Goal: Task Accomplishment & Management: Complete application form

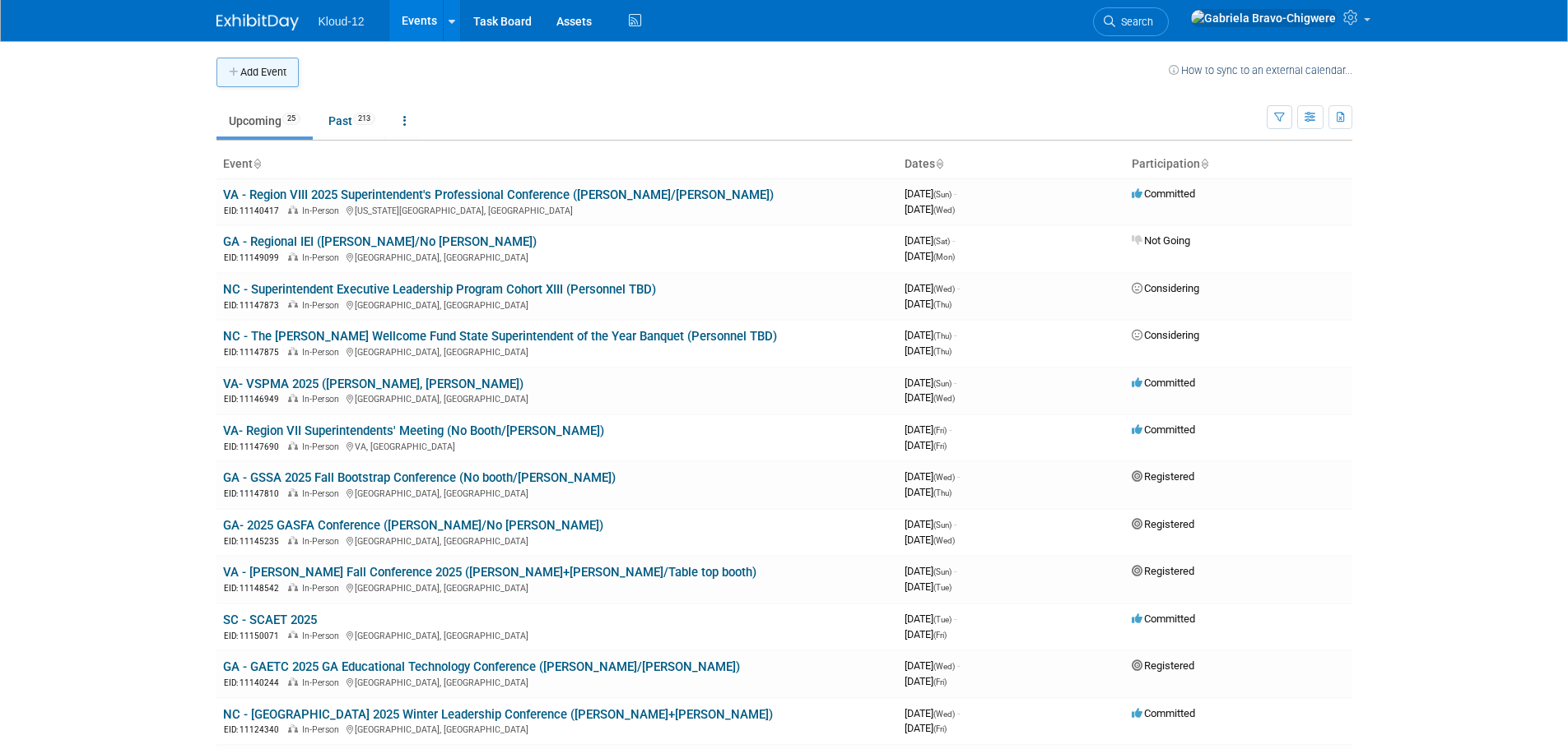
click at [285, 69] on button "Add Event" at bounding box center [258, 72] width 82 height 29
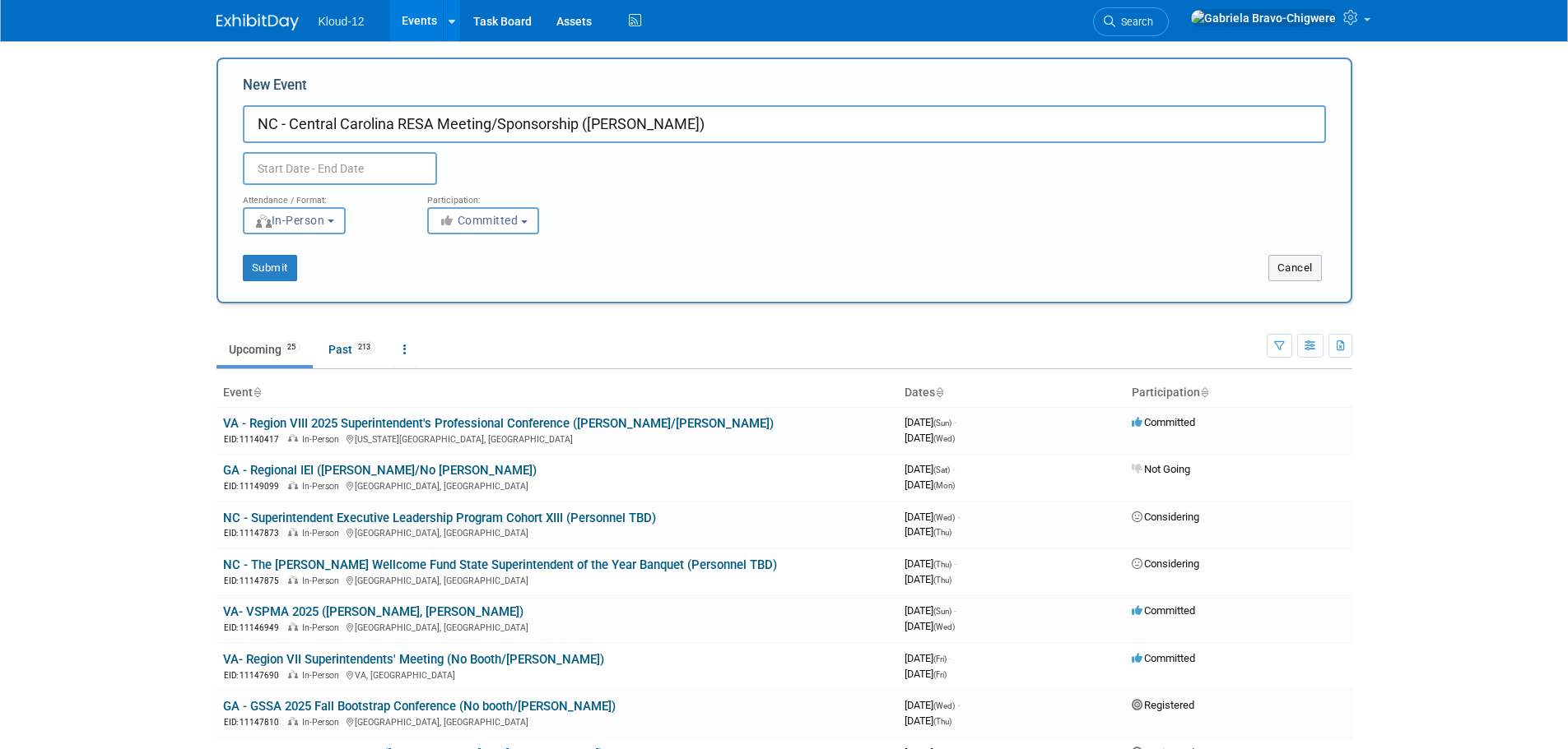
type input "NC - Central Carolina RESA Meeting/Sponsorship ([PERSON_NAME])"
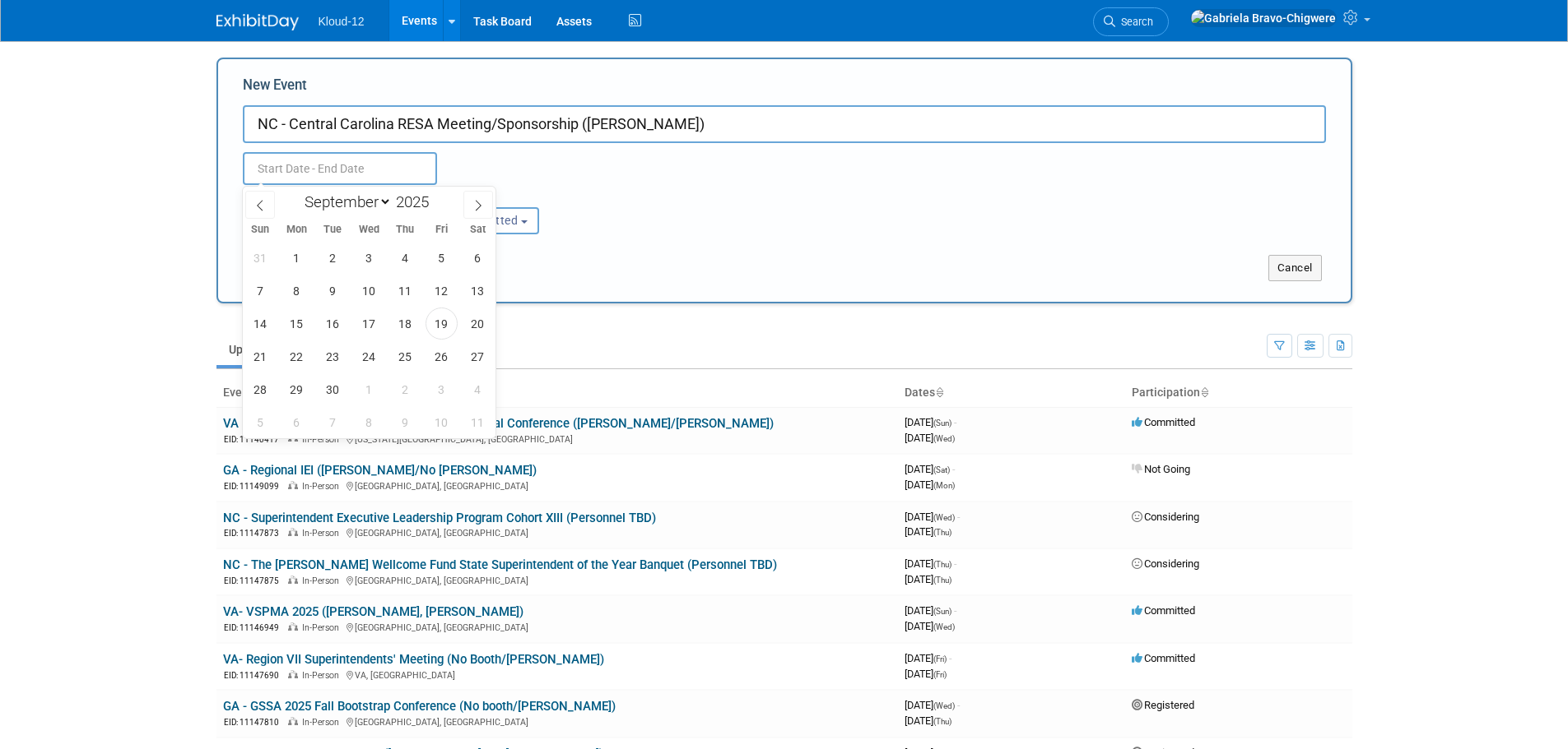
click at [315, 171] on input "text" at bounding box center [340, 169] width 194 height 33
click at [473, 199] on span at bounding box center [478, 205] width 29 height 28
select select "9"
click at [403, 357] on span "23" at bounding box center [405, 356] width 32 height 32
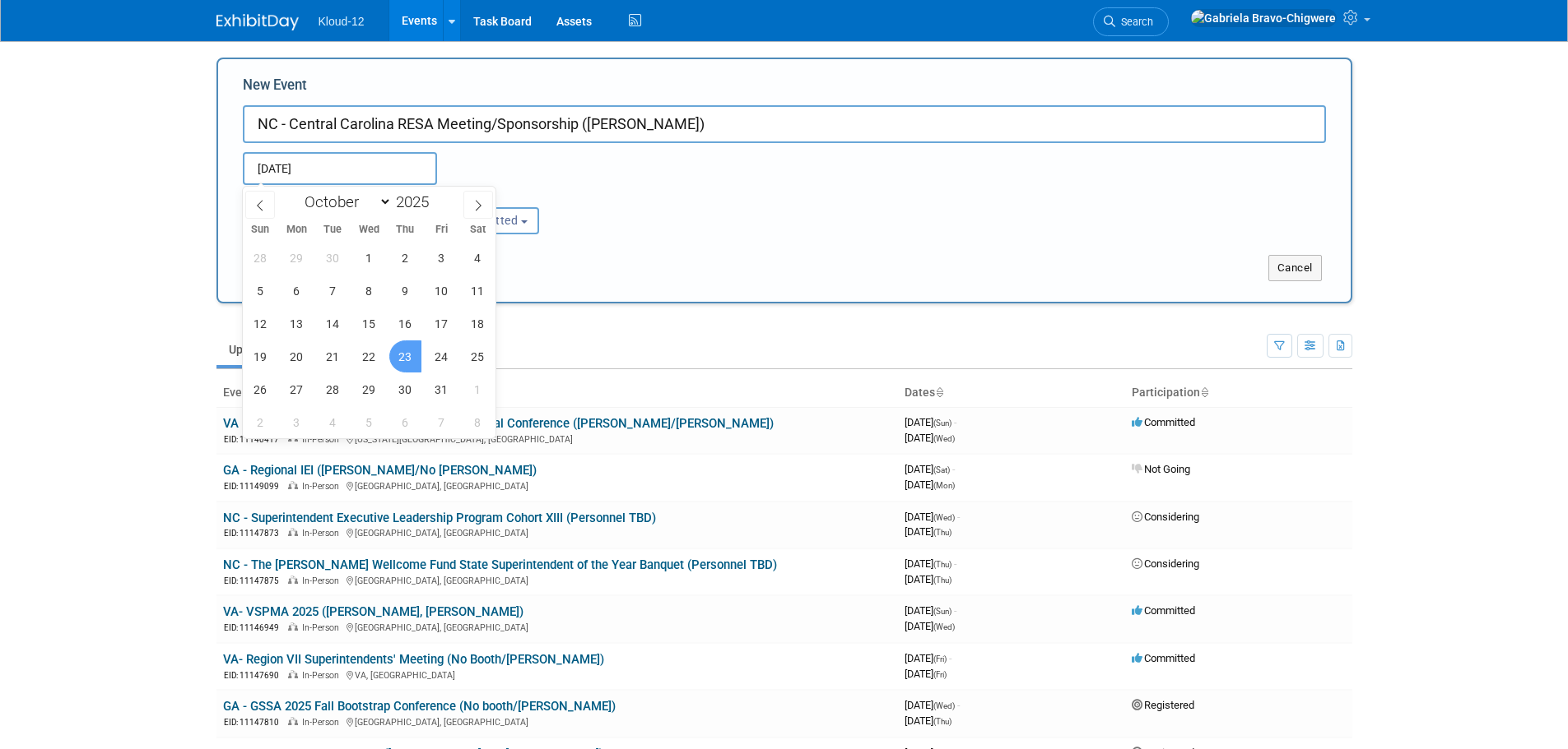
type input "Oct 23, 2025 to Oct 23, 2025"
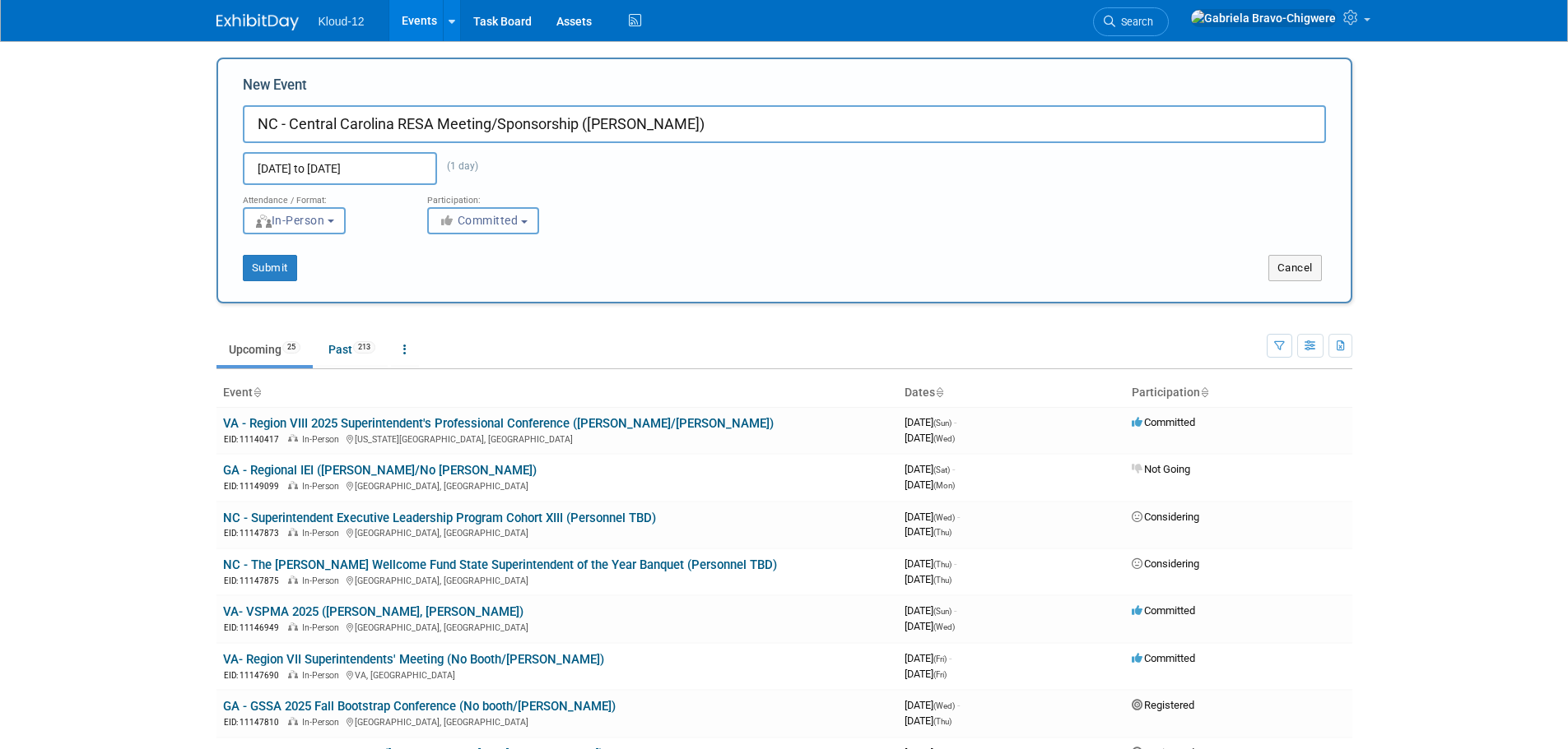
click at [454, 219] on icon "button" at bounding box center [448, 220] width 19 height 11
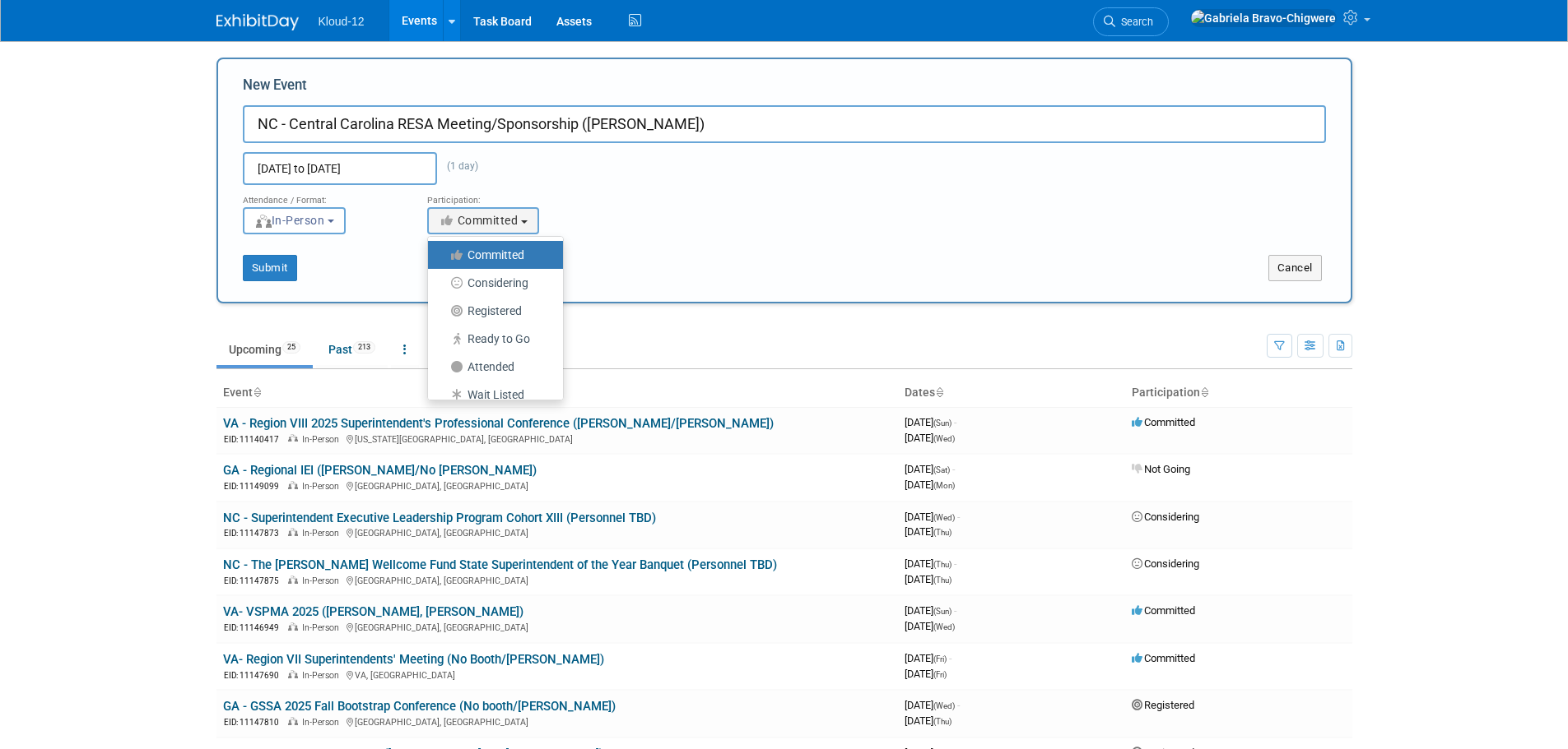
click at [646, 228] on div "Attendance / Format: <img src="https://www.exhibitday.com/Images/Format-InPerso…" at bounding box center [784, 210] width 1107 height 49
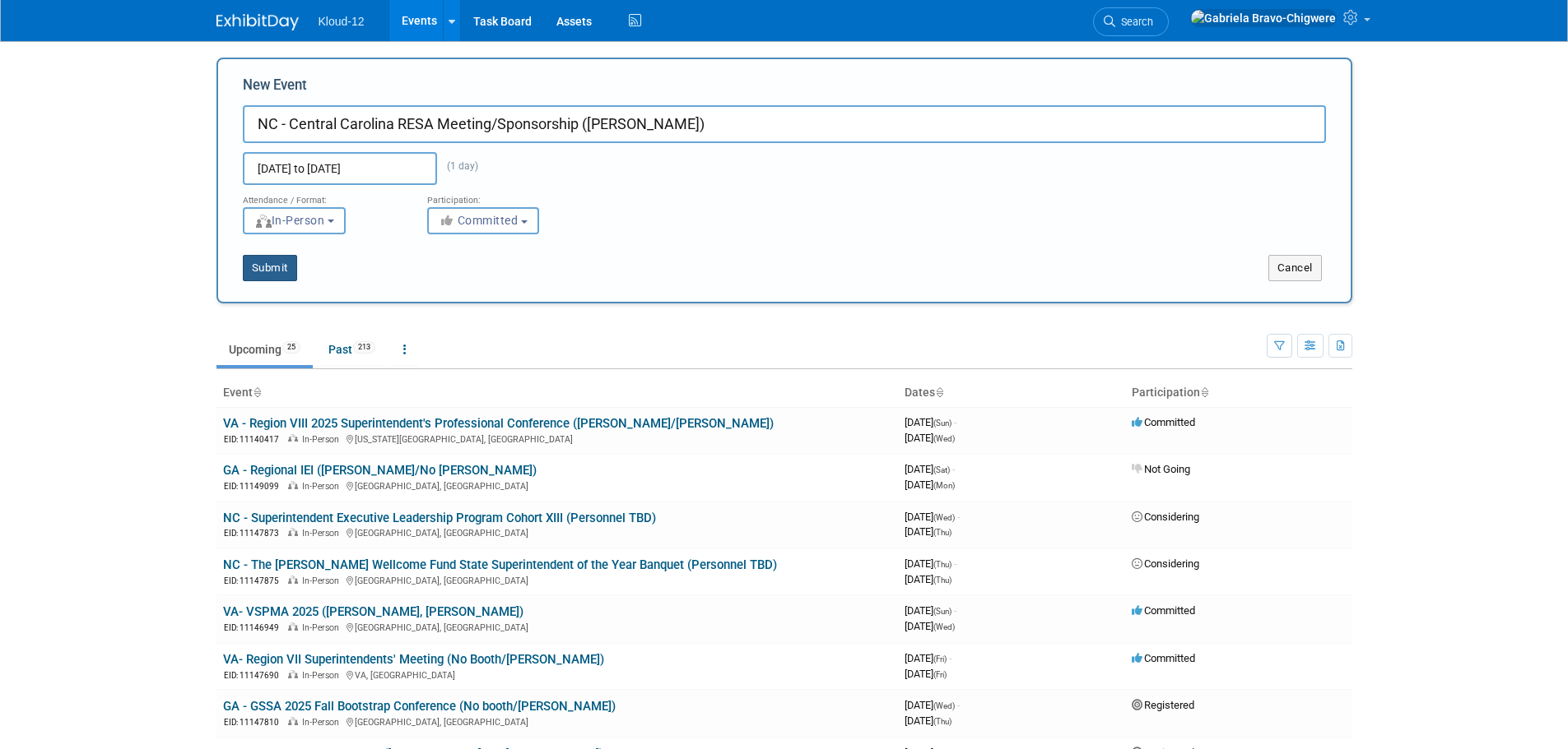
click at [274, 273] on button "Submit" at bounding box center [270, 268] width 55 height 26
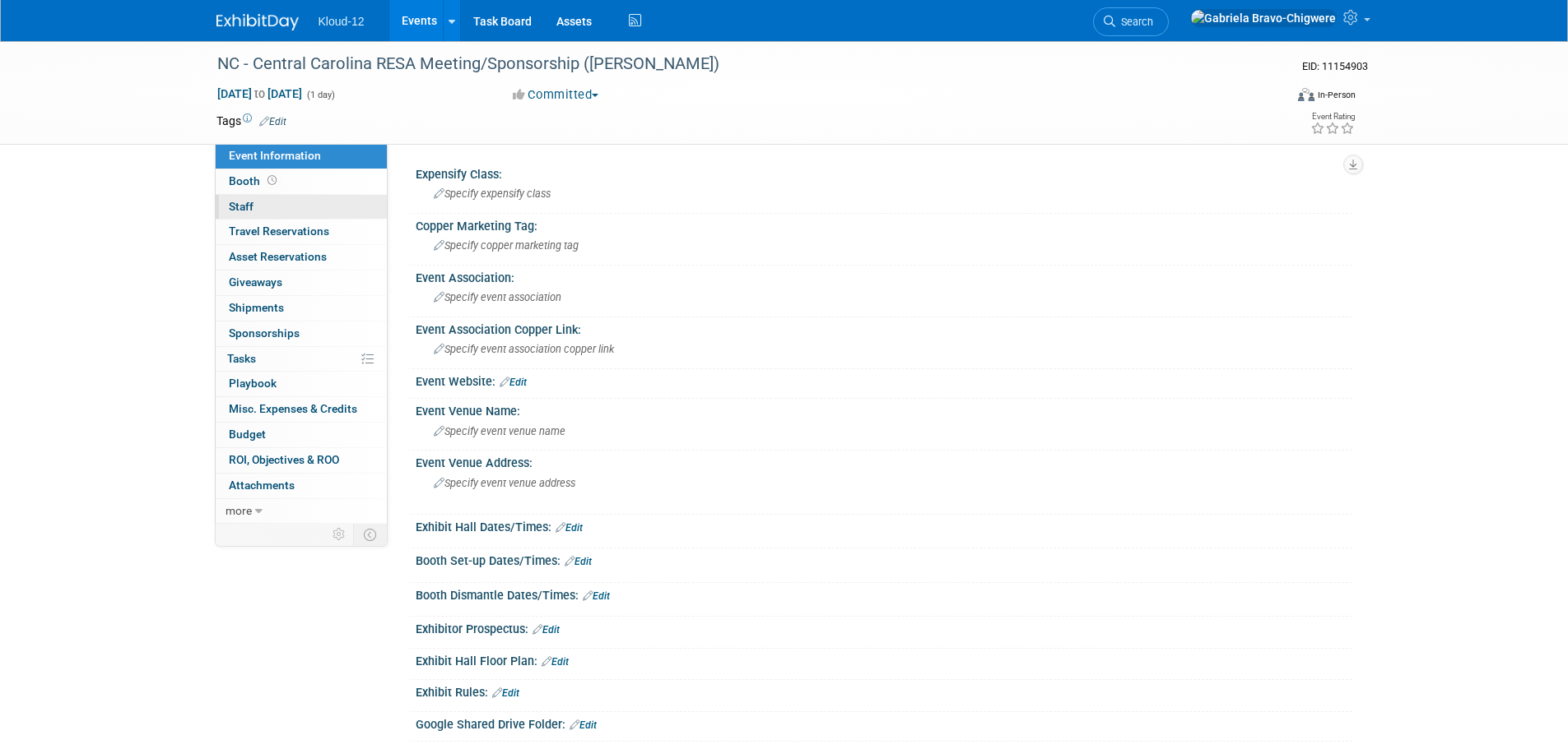
click at [243, 210] on span "Staff 0" at bounding box center [241, 206] width 24 height 13
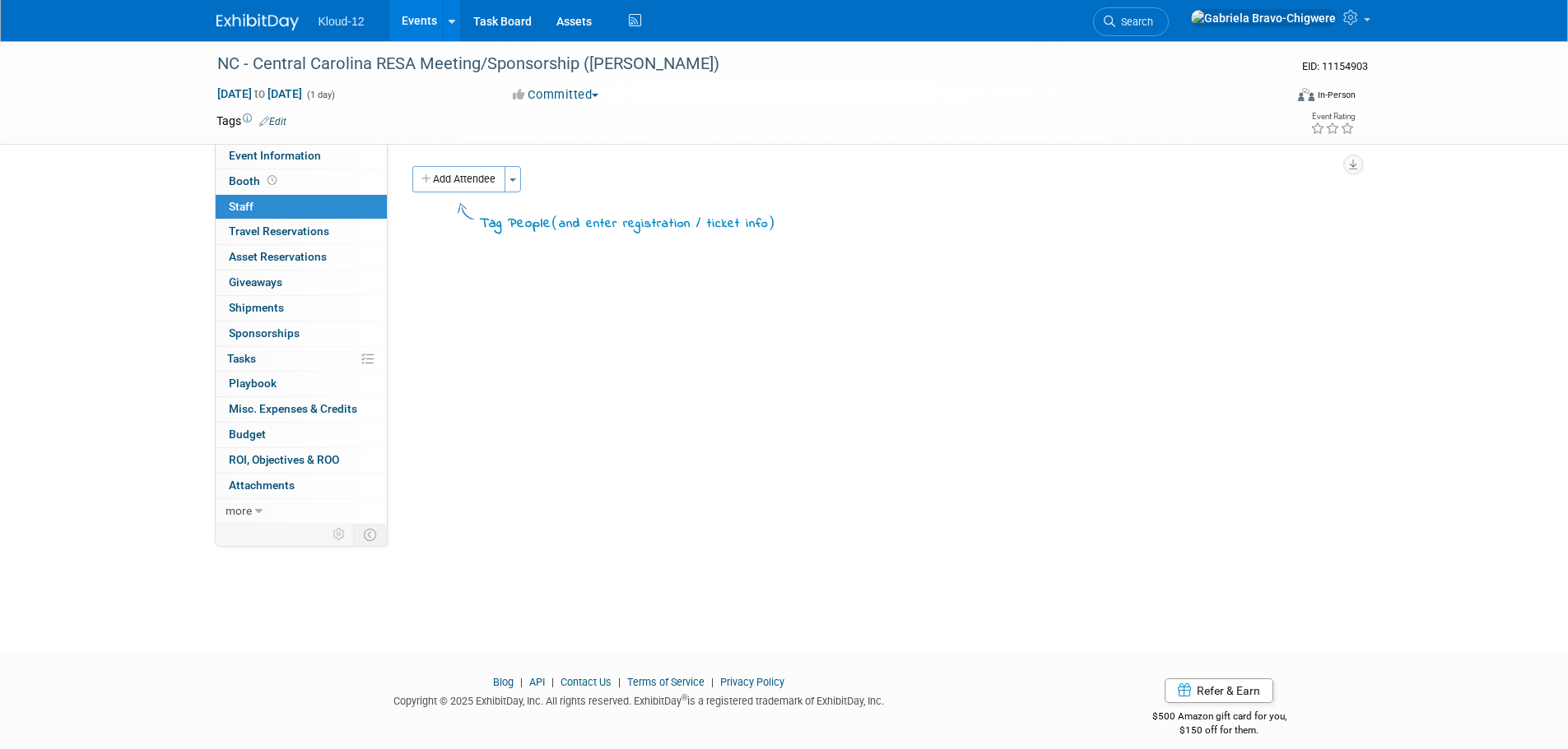
click at [448, 180] on button "Add Attendee" at bounding box center [458, 179] width 93 height 26
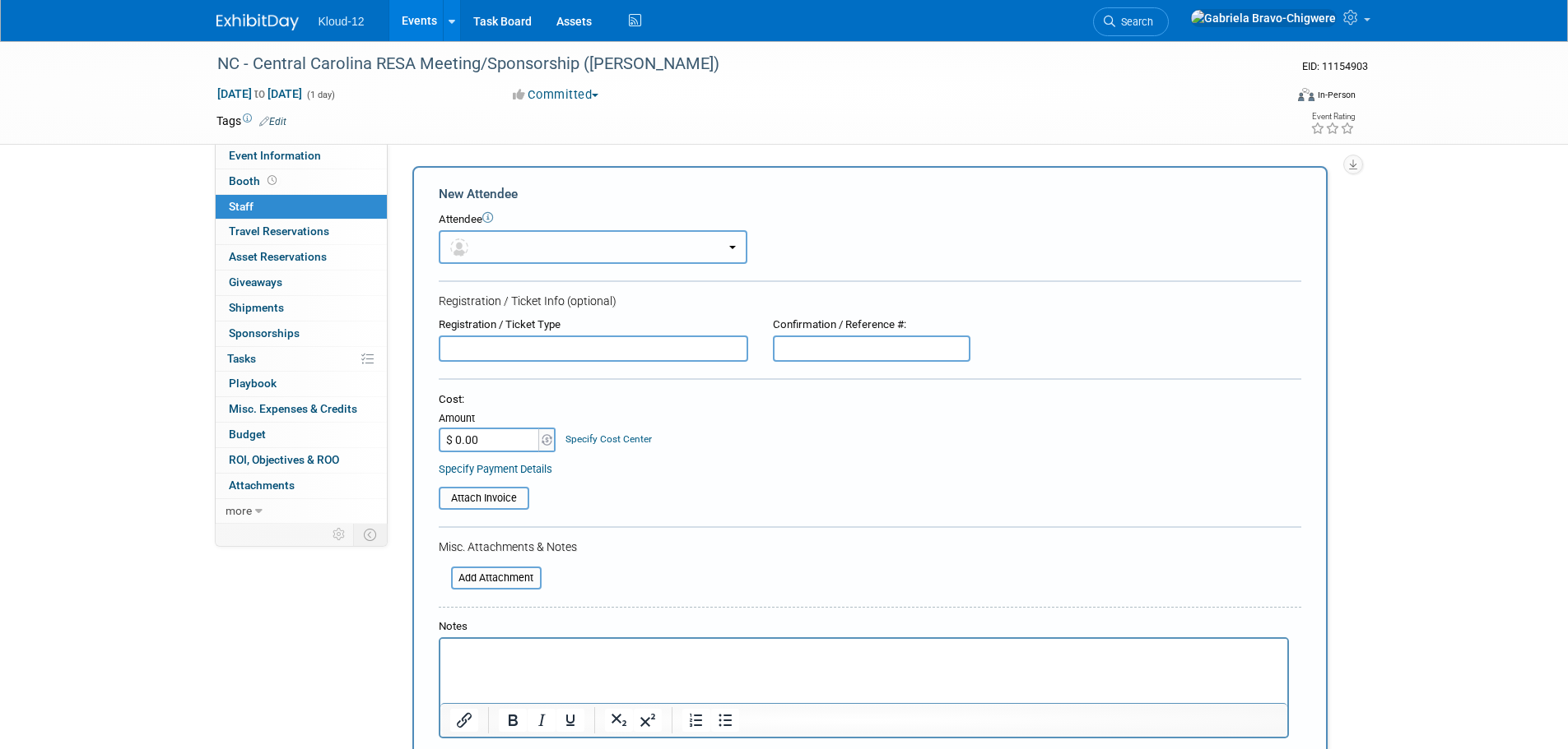
click at [507, 249] on button "button" at bounding box center [593, 247] width 309 height 34
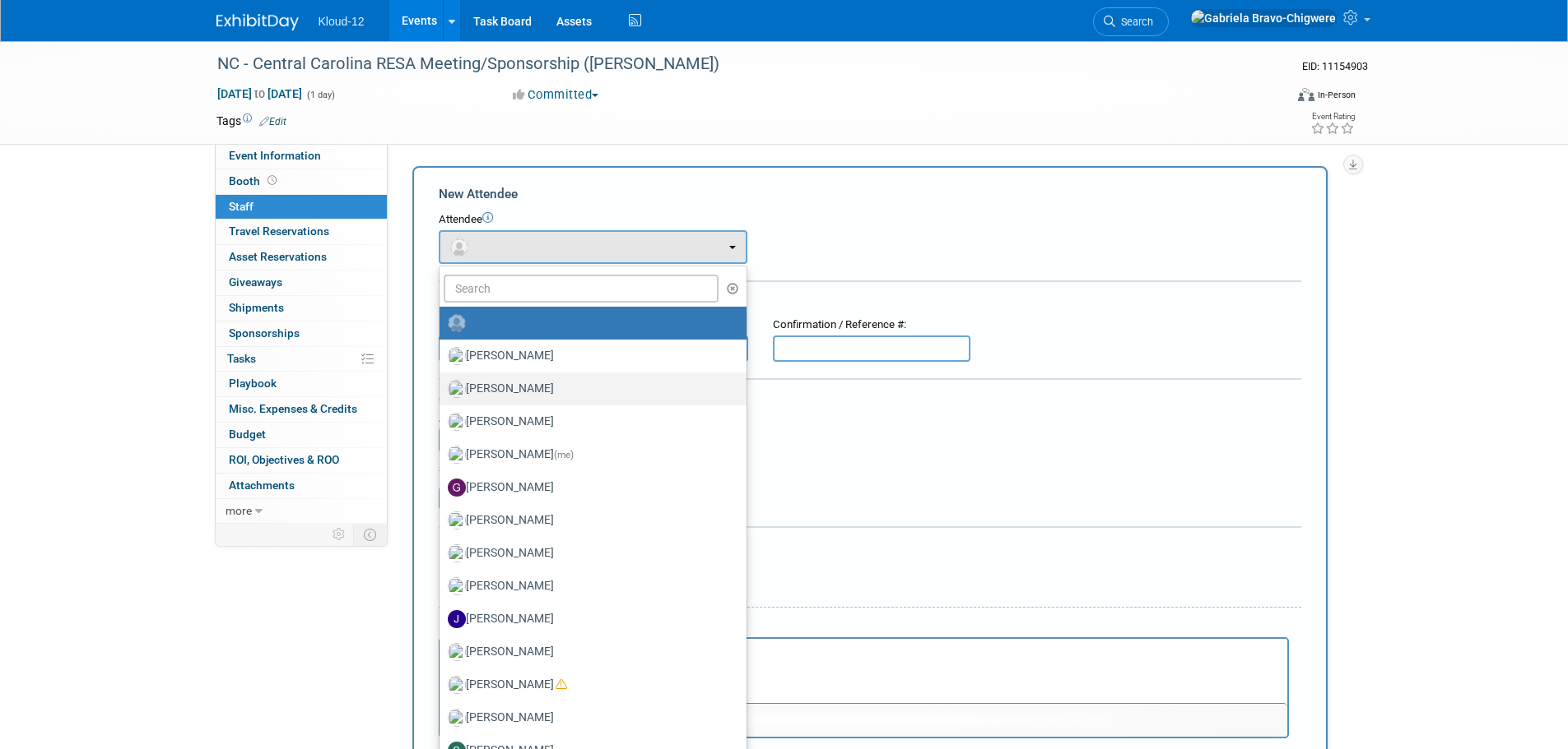
click at [524, 397] on label "Brian McGill" at bounding box center [588, 389] width 282 height 26
click at [442, 393] on input "Brian McGill" at bounding box center [436, 387] width 10 height 10
select select "f389fe02-34e9-456a-92aa-3c63687ae87a"
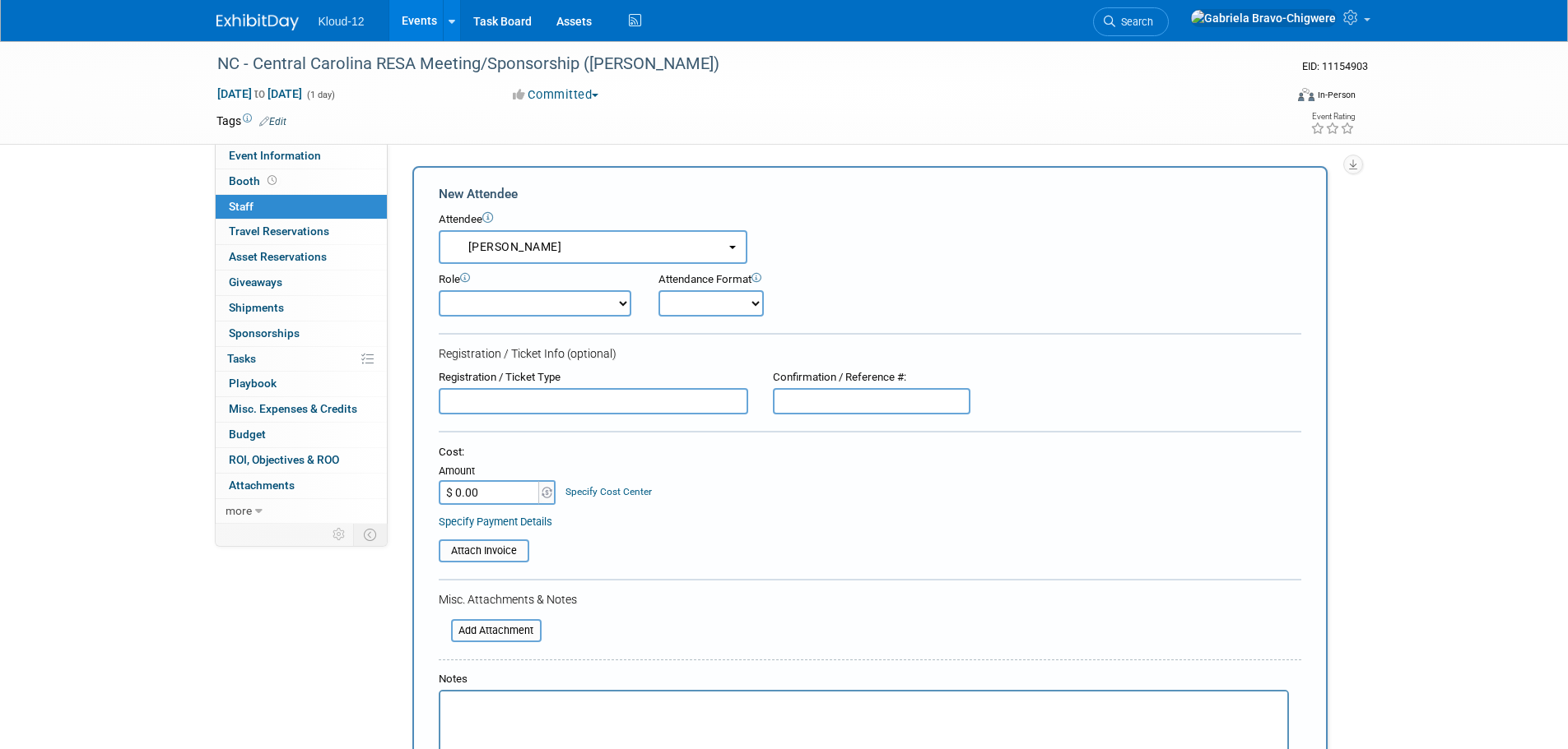
scroll to position [326, 0]
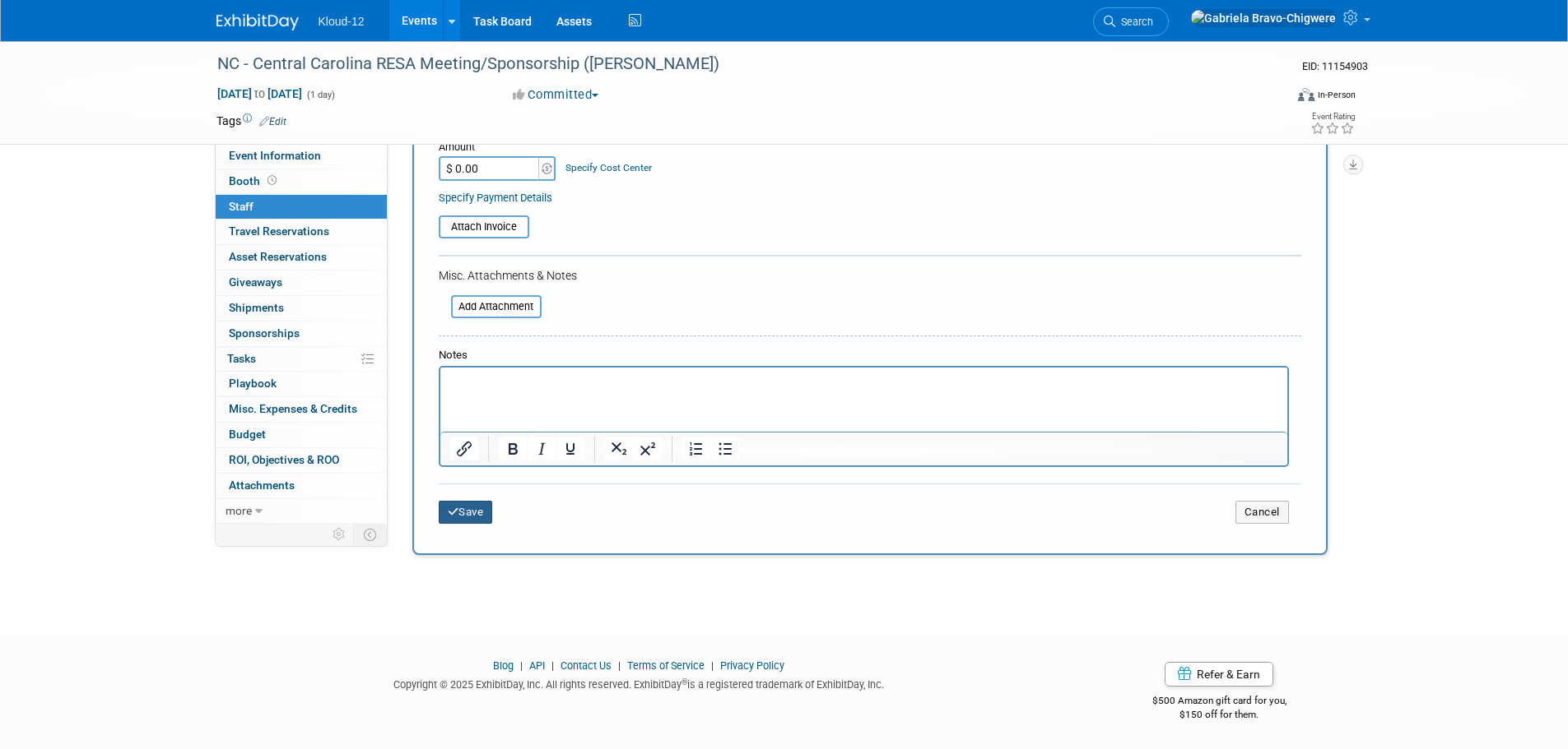
click at [462, 518] on button "Save" at bounding box center [466, 512] width 55 height 23
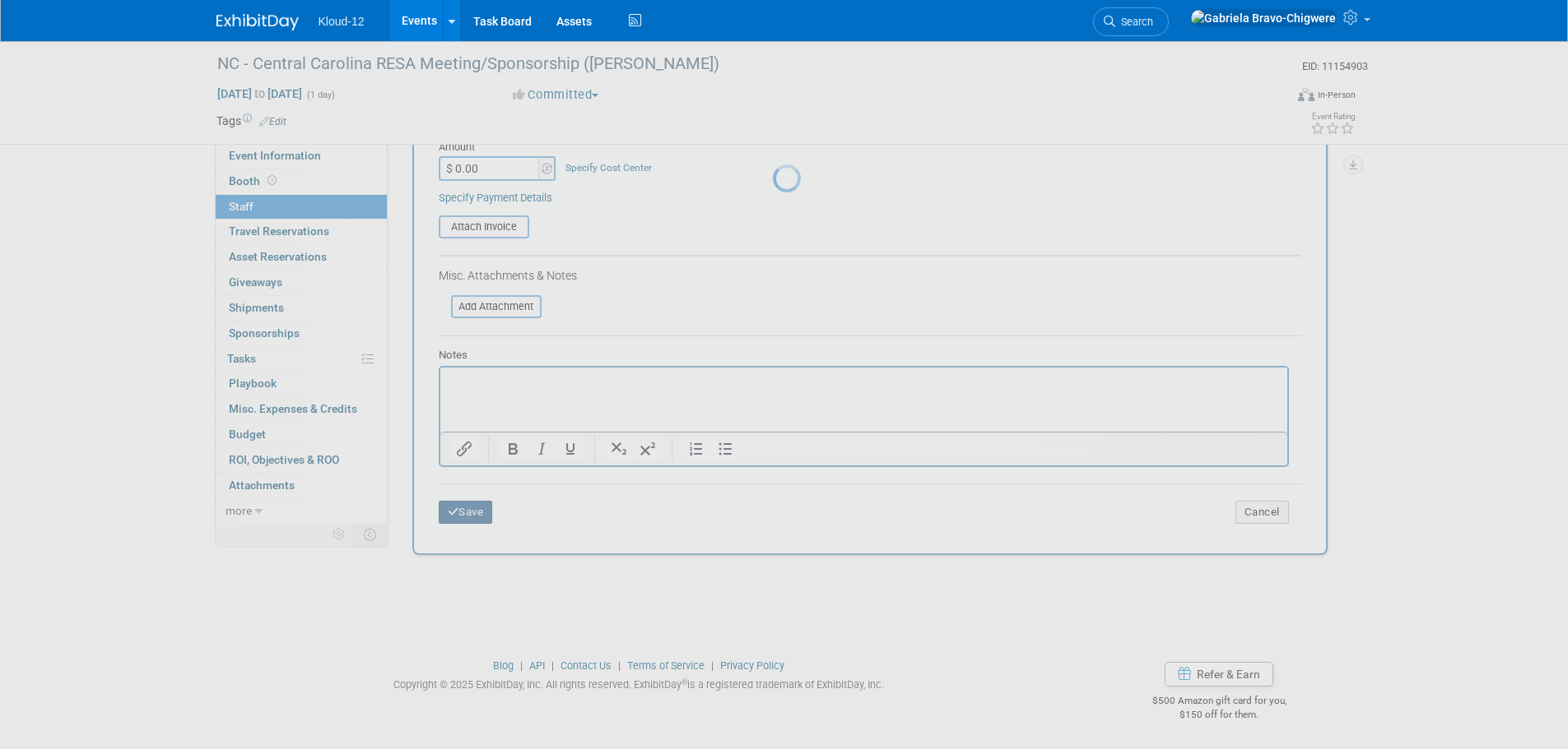
scroll to position [16, 0]
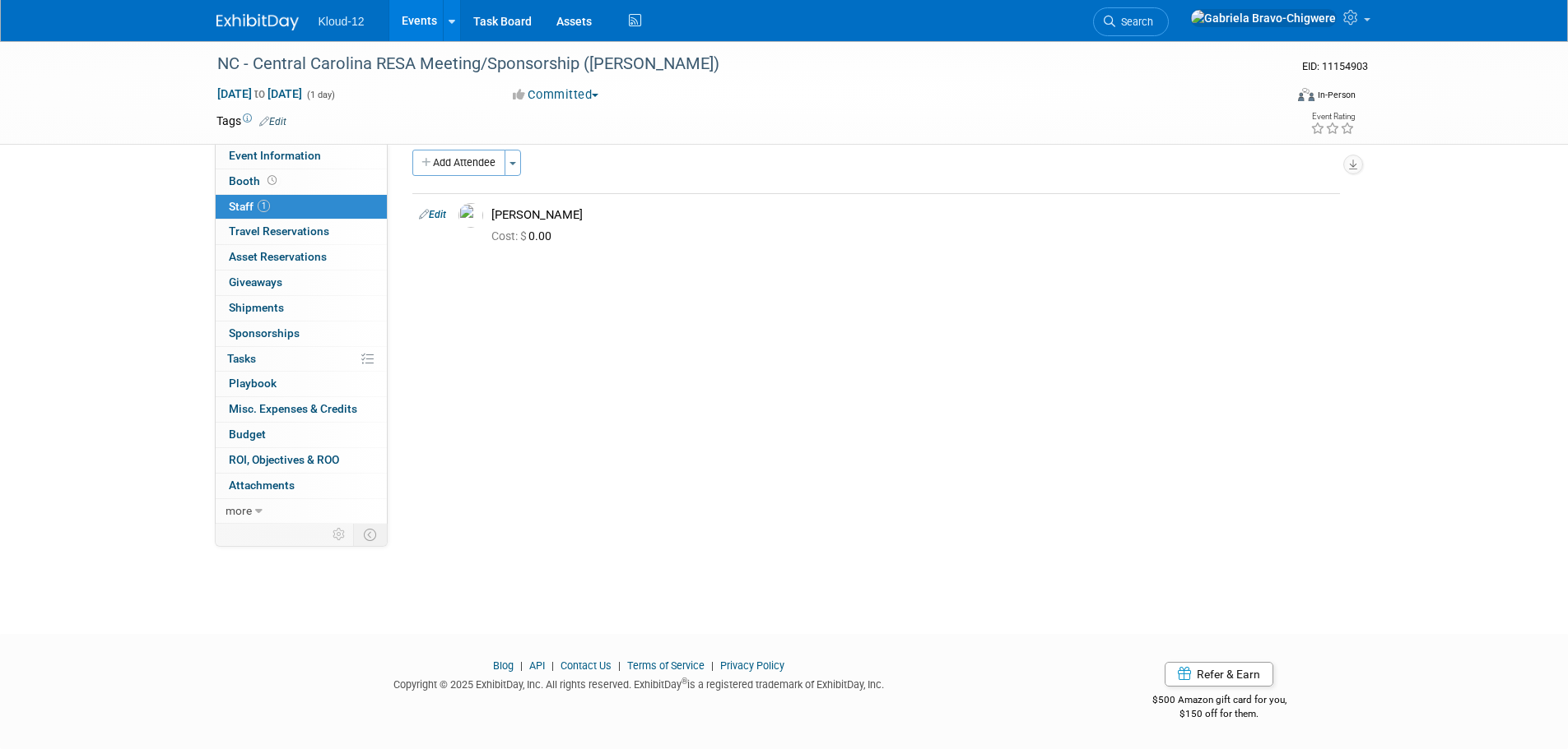
click at [270, 16] on img at bounding box center [258, 22] width 82 height 16
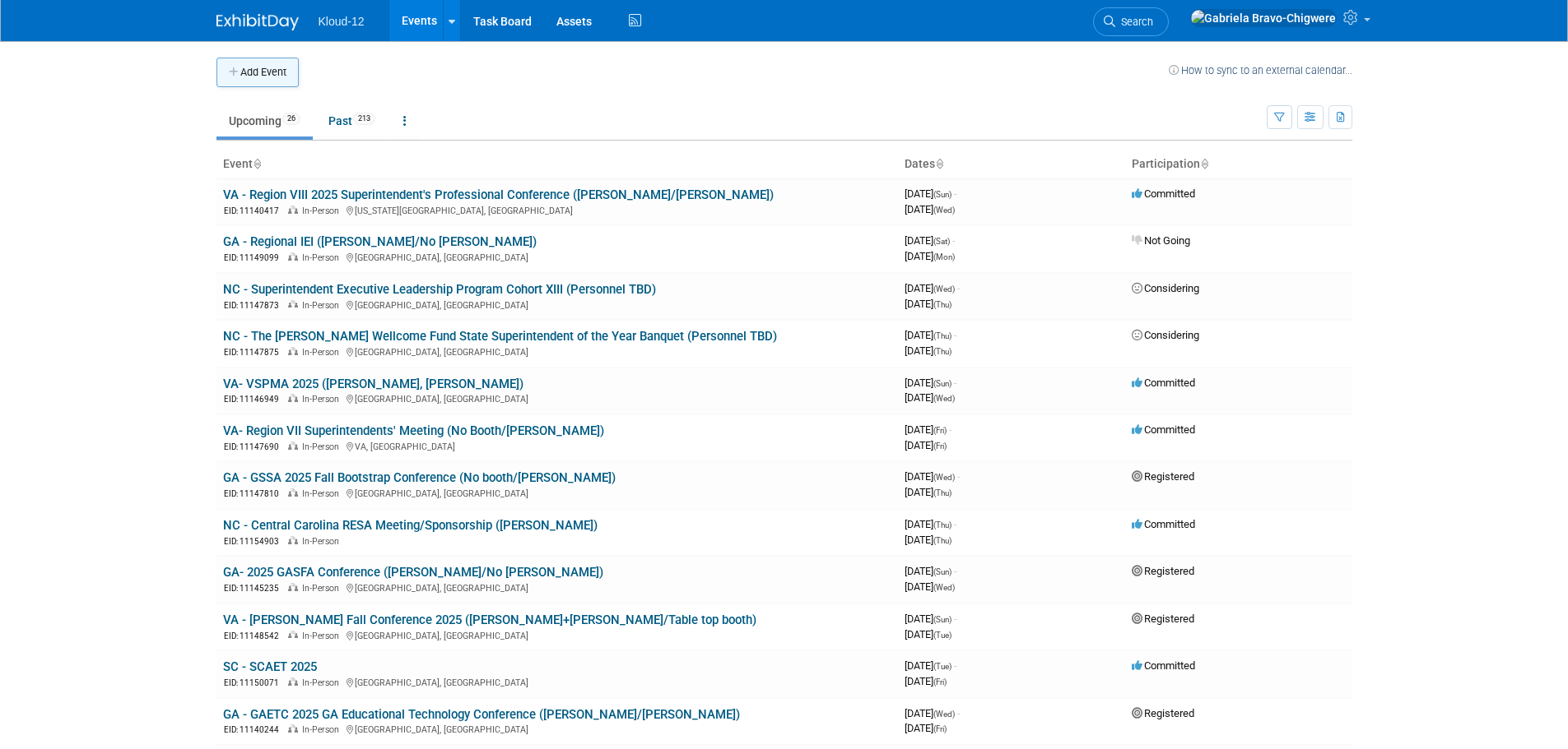
click at [238, 75] on icon "button" at bounding box center [234, 73] width 11 height 10
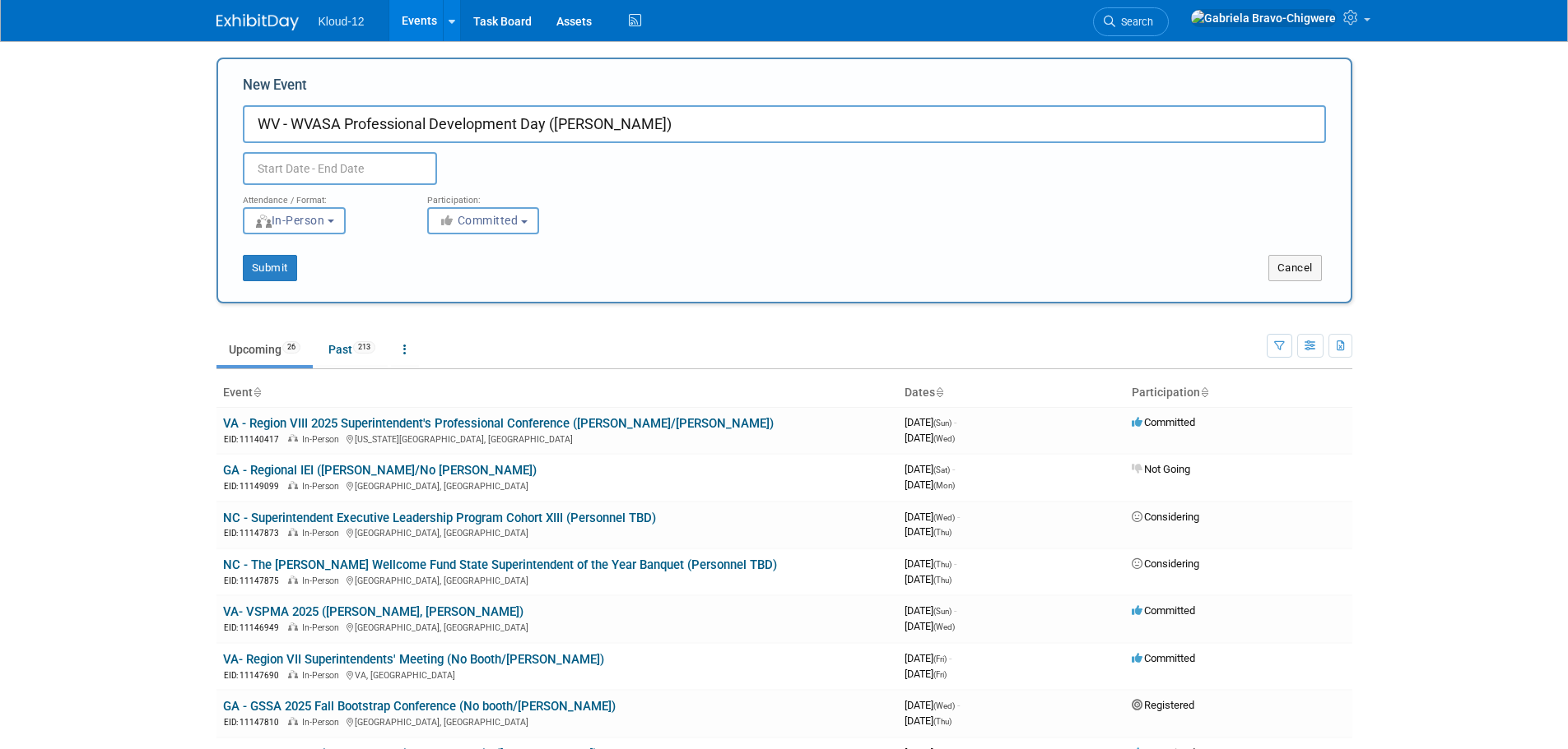
type input "WV - WVASA Professional Development Day (Brian)"
click at [303, 153] on input "text" at bounding box center [340, 169] width 194 height 33
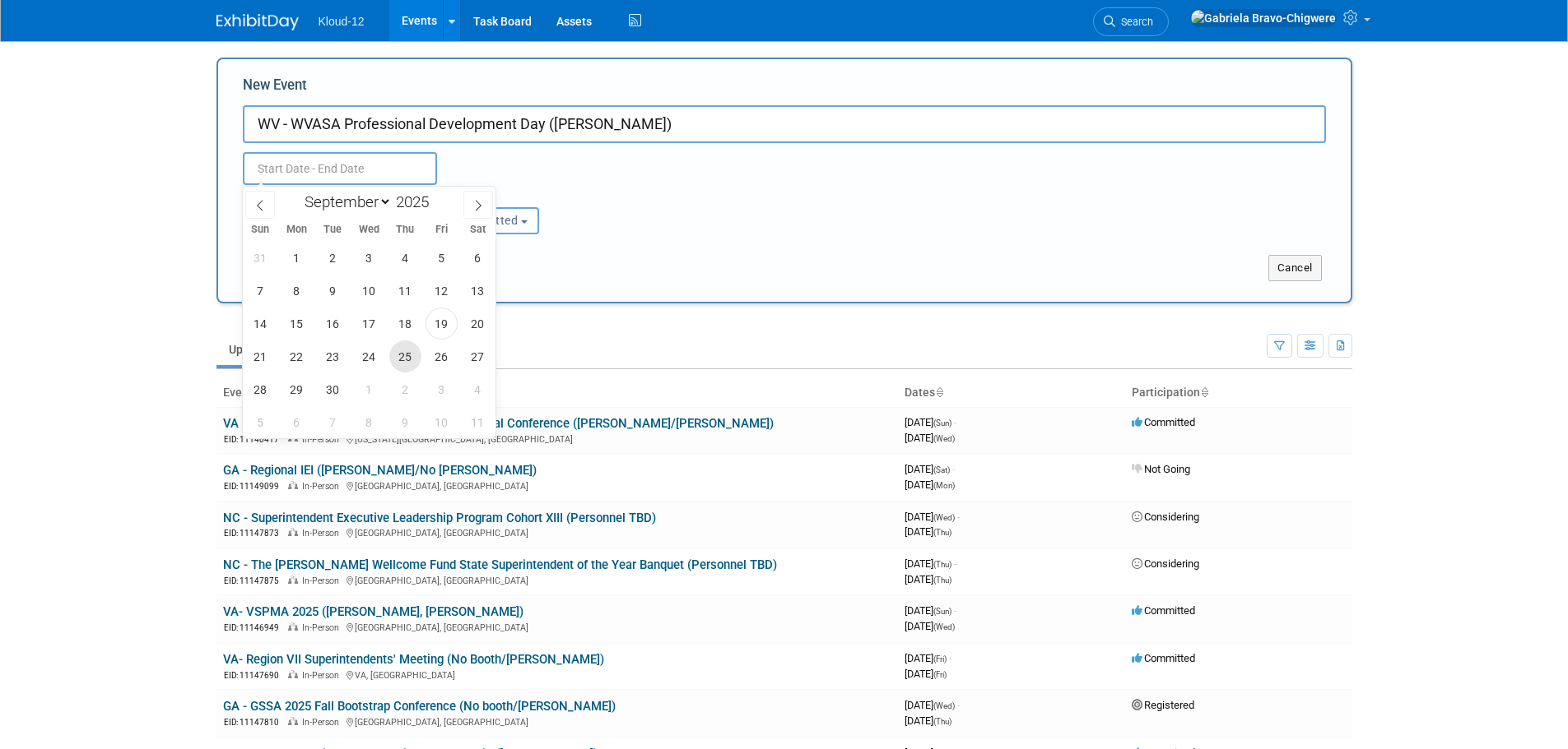
click at [412, 357] on span "25" at bounding box center [405, 356] width 32 height 32
click at [412, 356] on span "25" at bounding box center [405, 356] width 32 height 32
type input "Sep 25, 2025 to Sep 25, 2025"
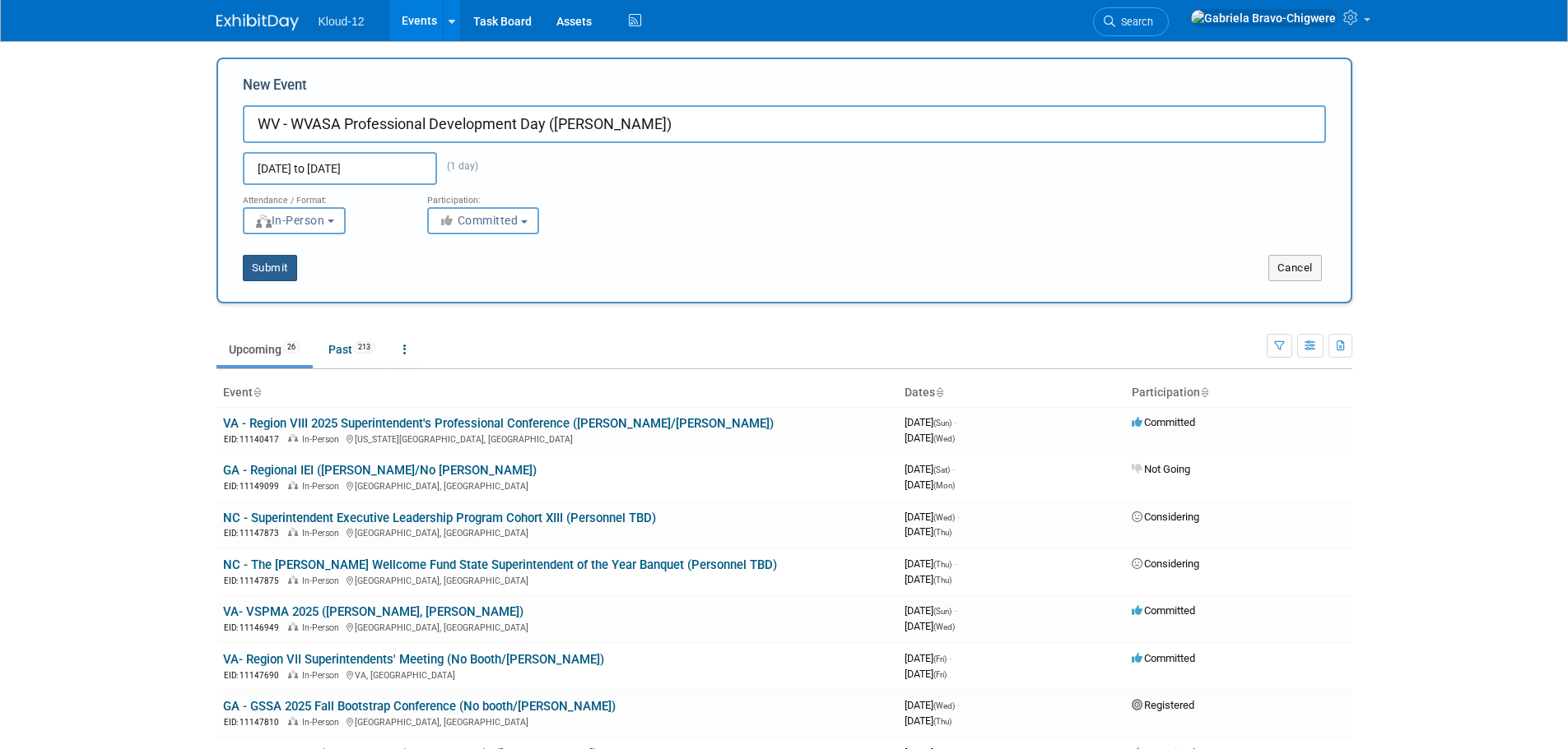
click at [270, 267] on button "Submit" at bounding box center [270, 268] width 55 height 26
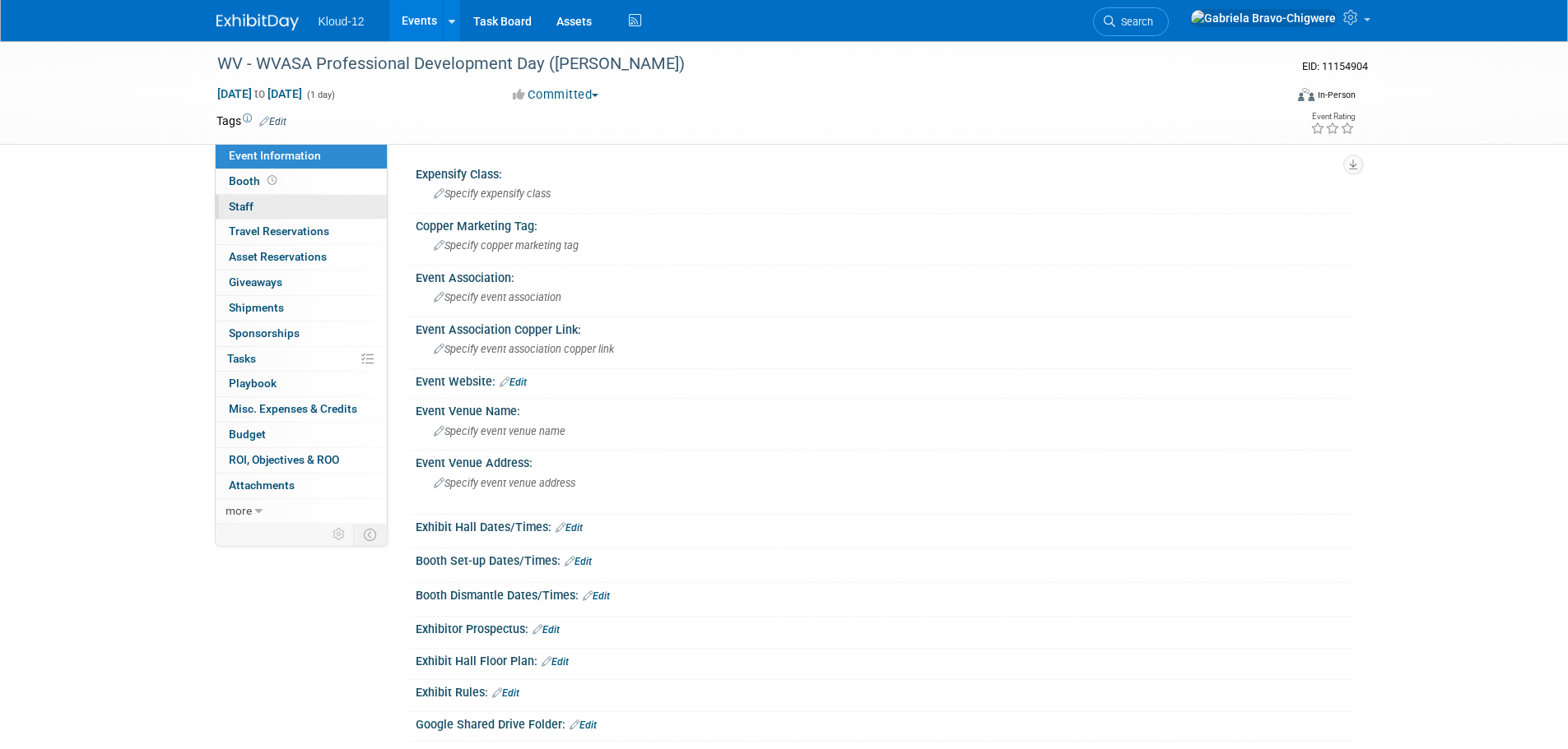
click at [256, 209] on link "0 Staff 0" at bounding box center [301, 207] width 171 height 24
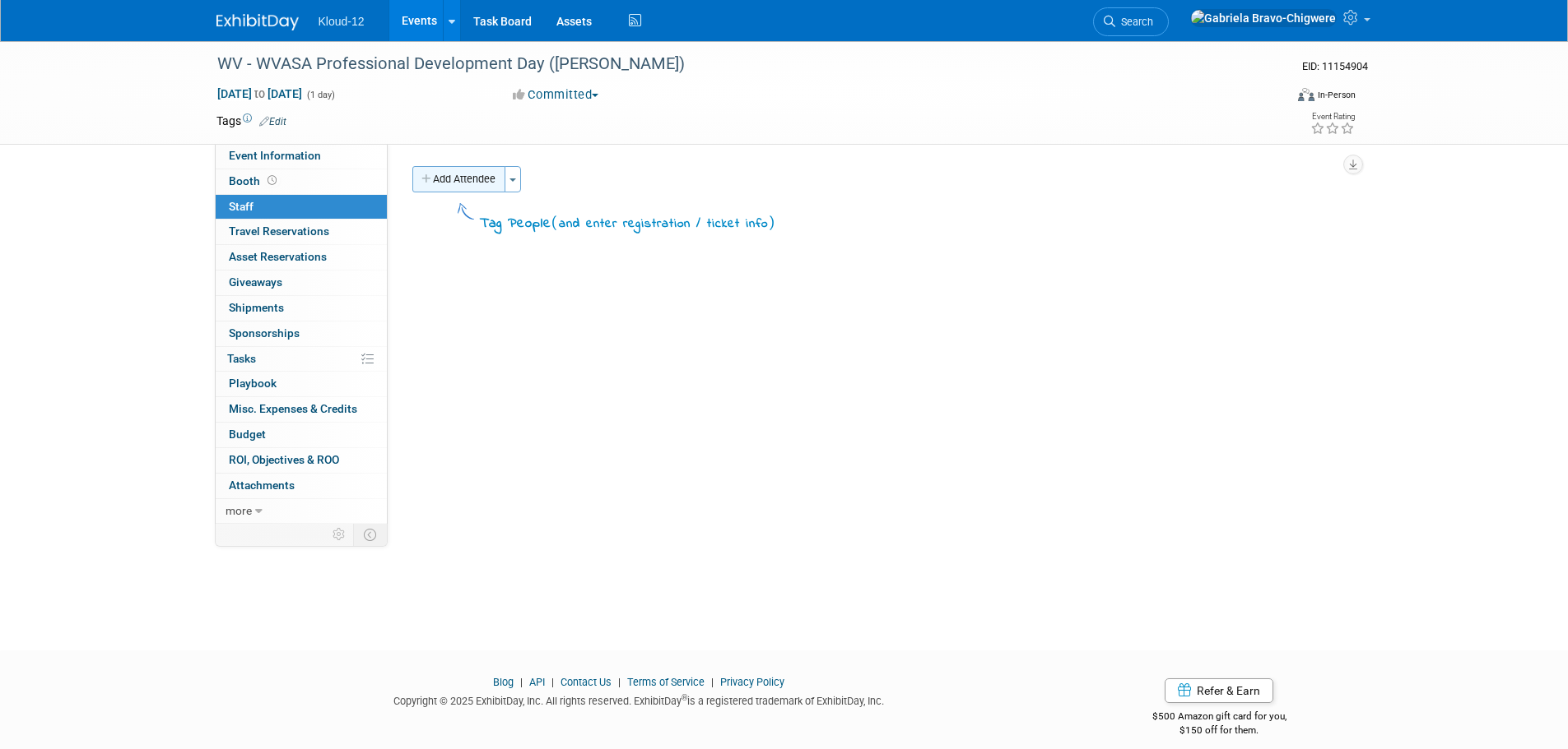
click at [474, 186] on button "Add Attendee" at bounding box center [458, 179] width 93 height 26
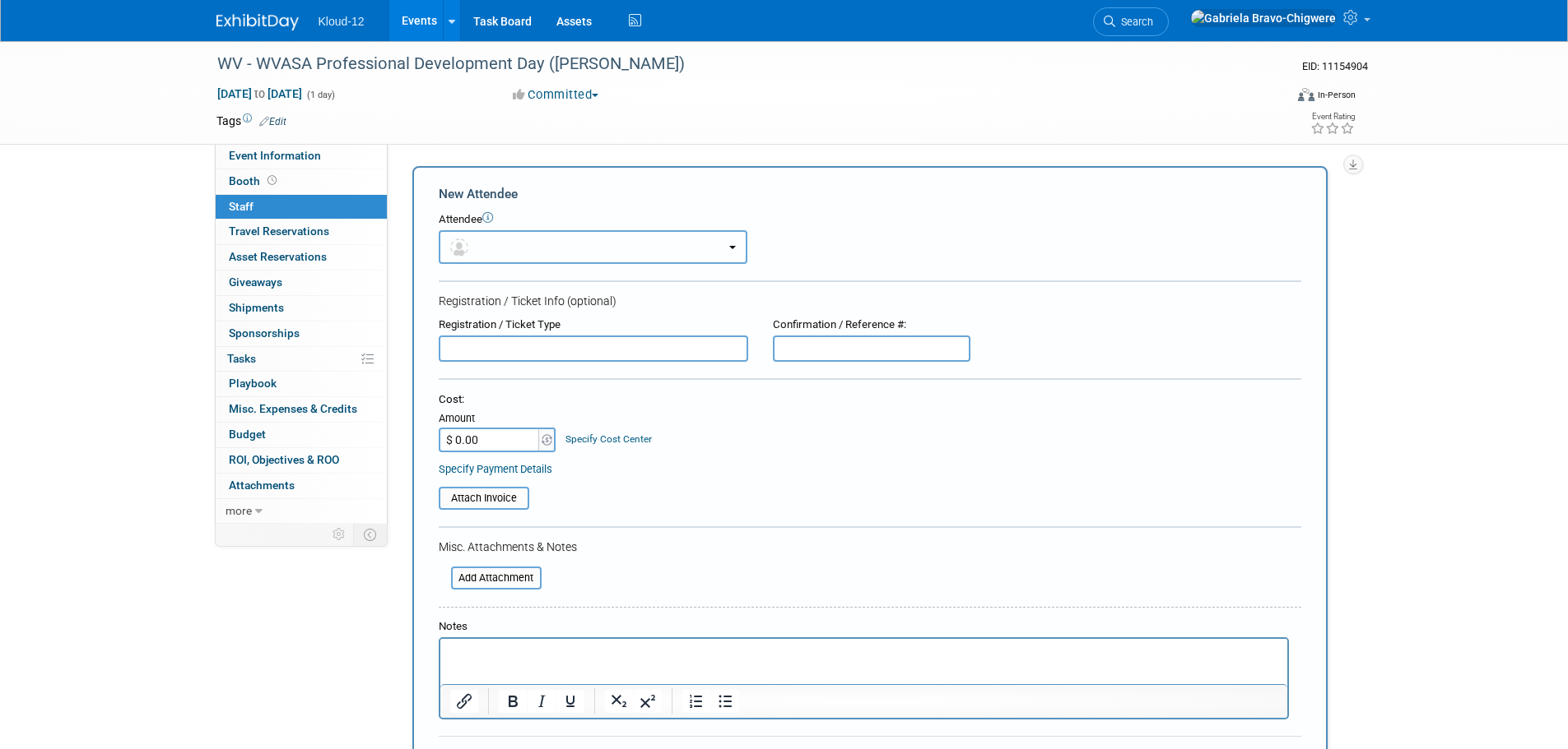
click at [493, 238] on button "button" at bounding box center [593, 247] width 309 height 34
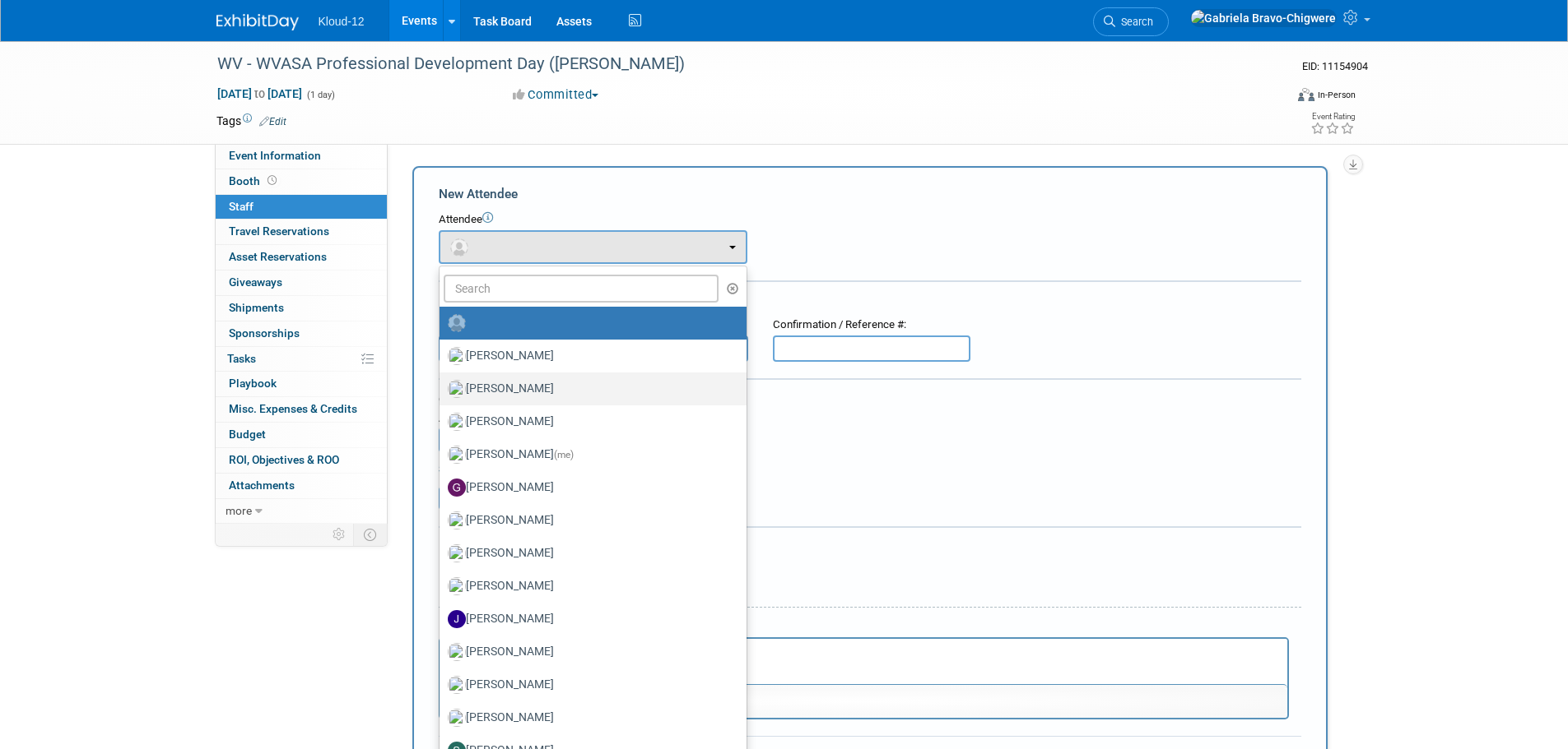
click at [537, 394] on label "[PERSON_NAME]" at bounding box center [588, 389] width 282 height 26
click at [442, 393] on input "[PERSON_NAME]" at bounding box center [436, 387] width 10 height 10
select select "f389fe02-34e9-456a-92aa-3c63687ae87a"
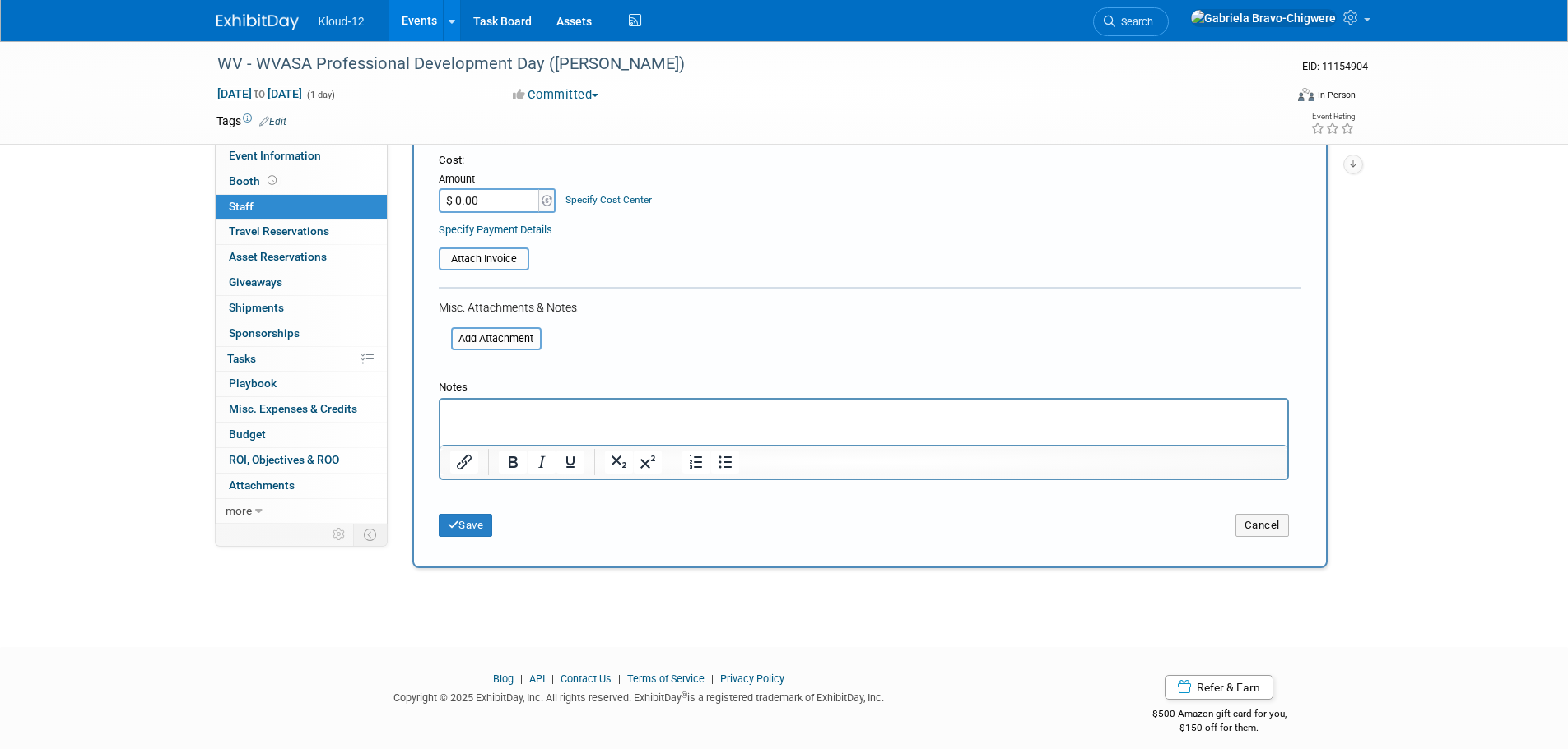
scroll to position [307, 0]
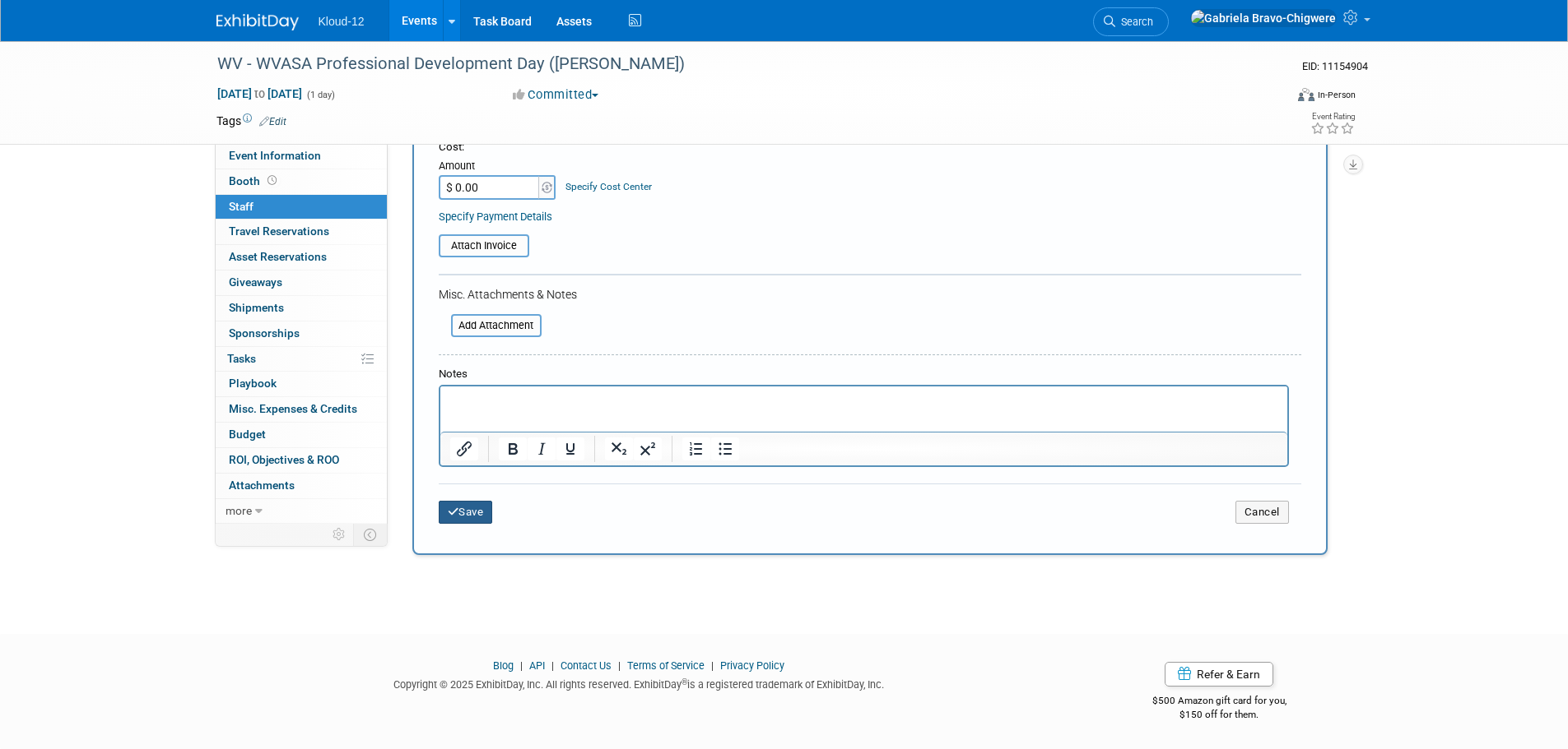
click at [467, 509] on button "Save" at bounding box center [466, 512] width 55 height 23
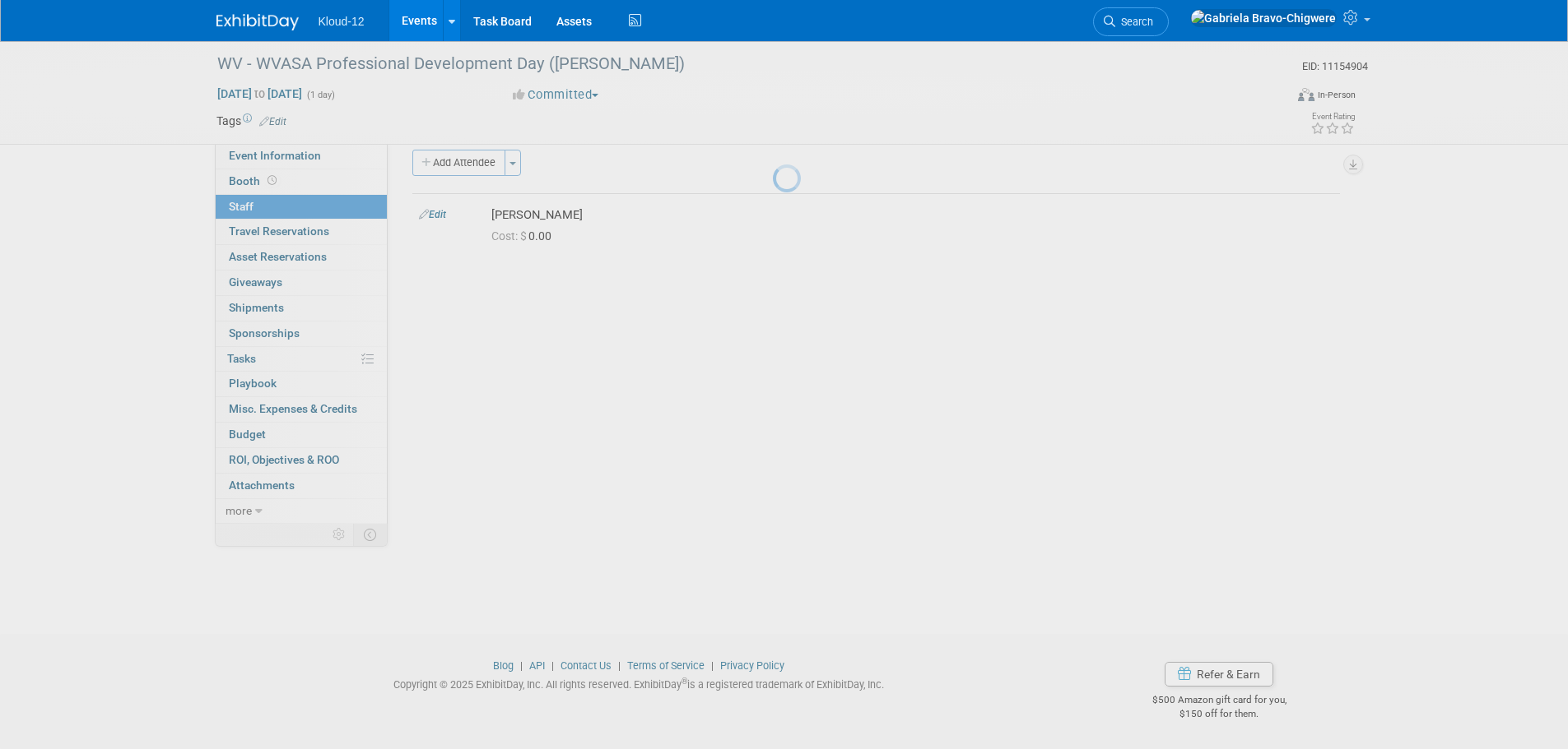
scroll to position [16, 0]
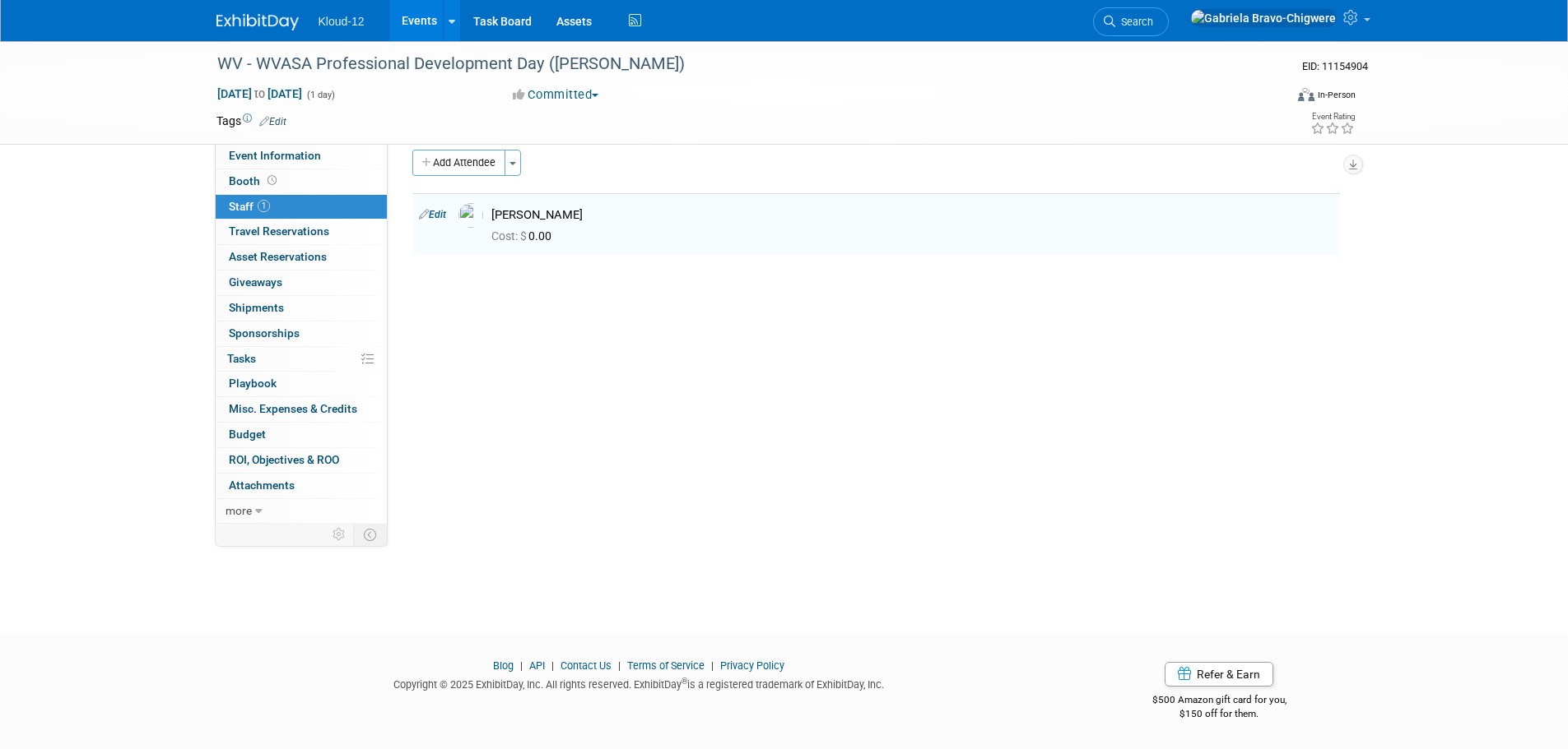
click at [251, 18] on img at bounding box center [258, 22] width 82 height 16
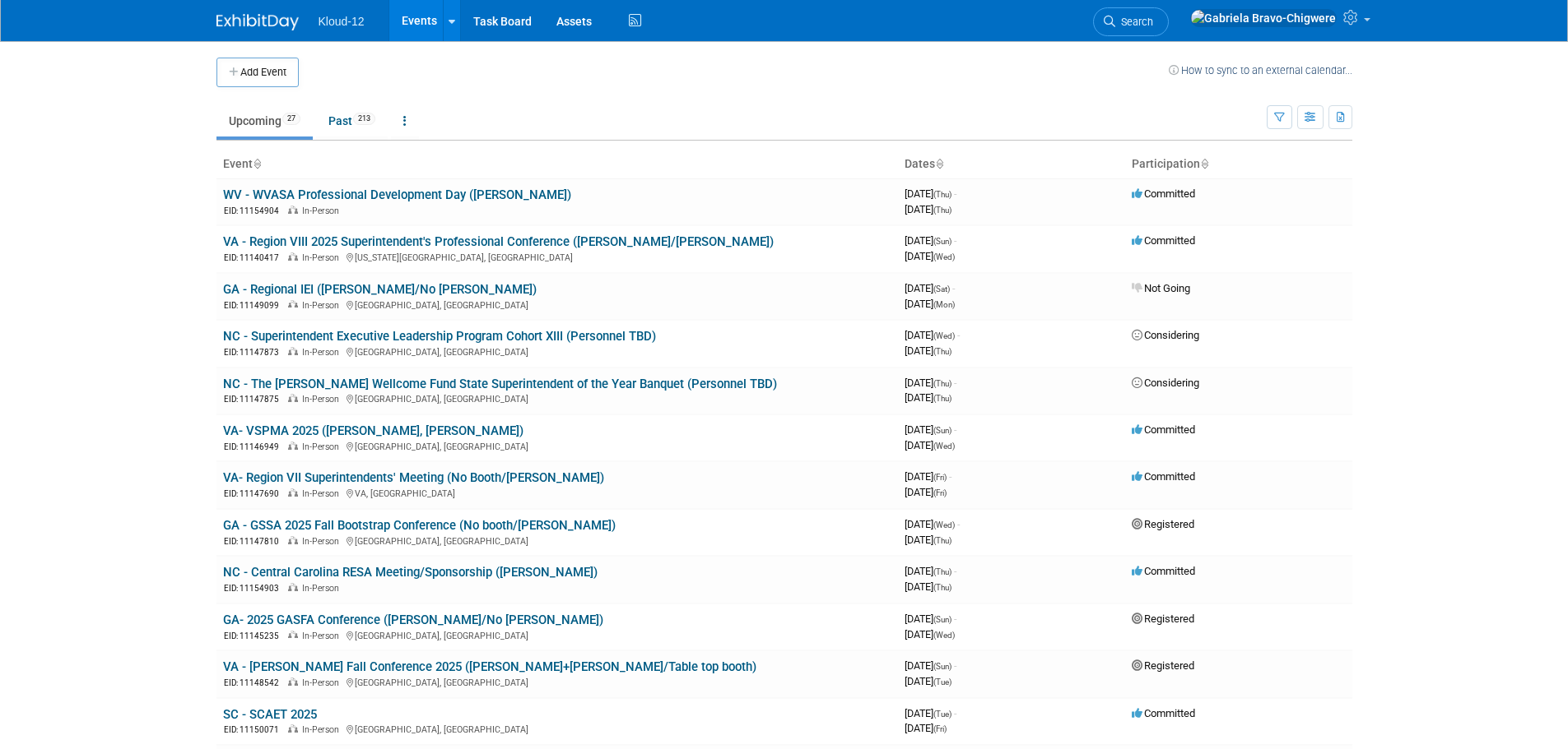
click at [277, 75] on button "Add Event" at bounding box center [258, 72] width 82 height 29
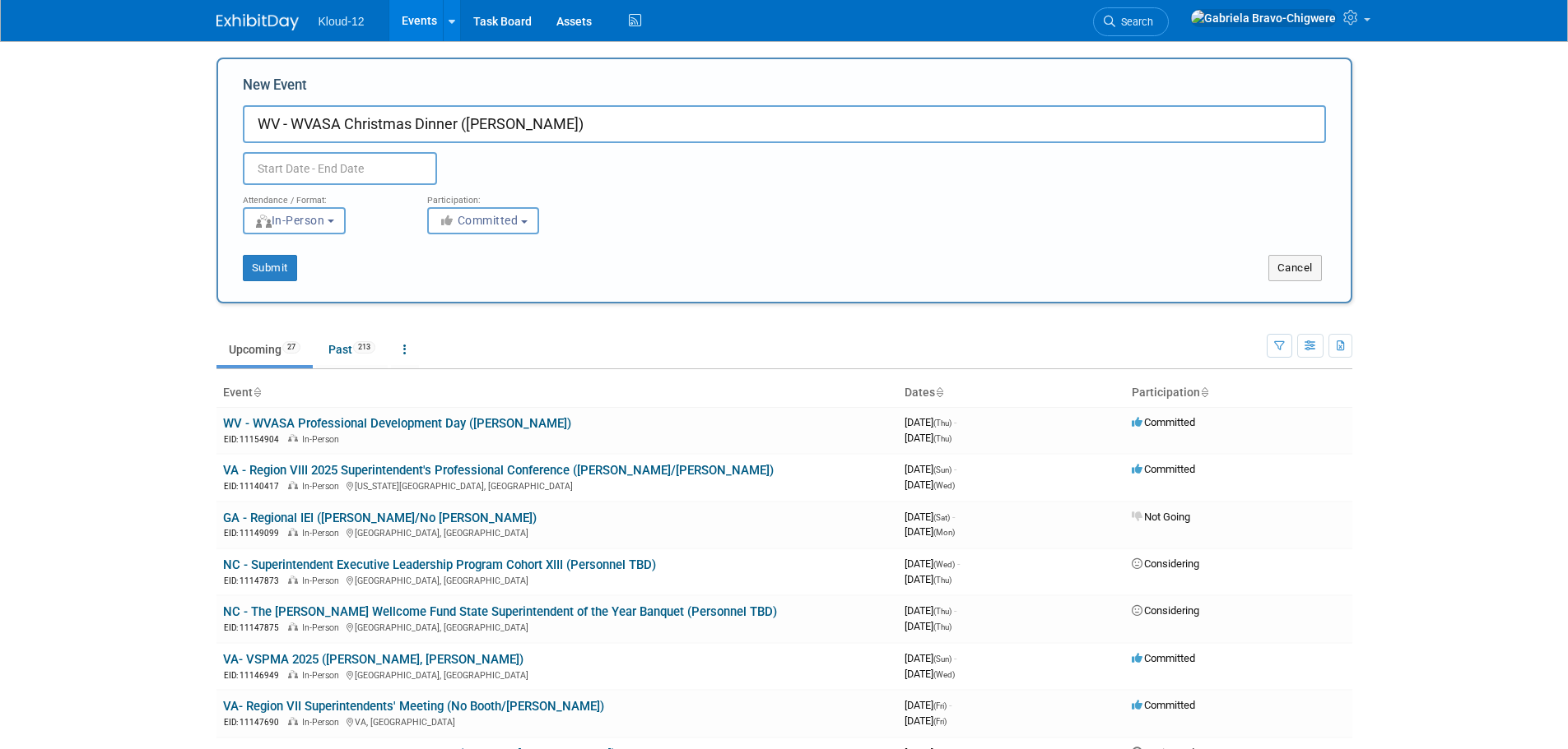
type input "WV - WVASA Christmas Dinner ([PERSON_NAME])"
click at [387, 158] on input "text" at bounding box center [340, 169] width 194 height 33
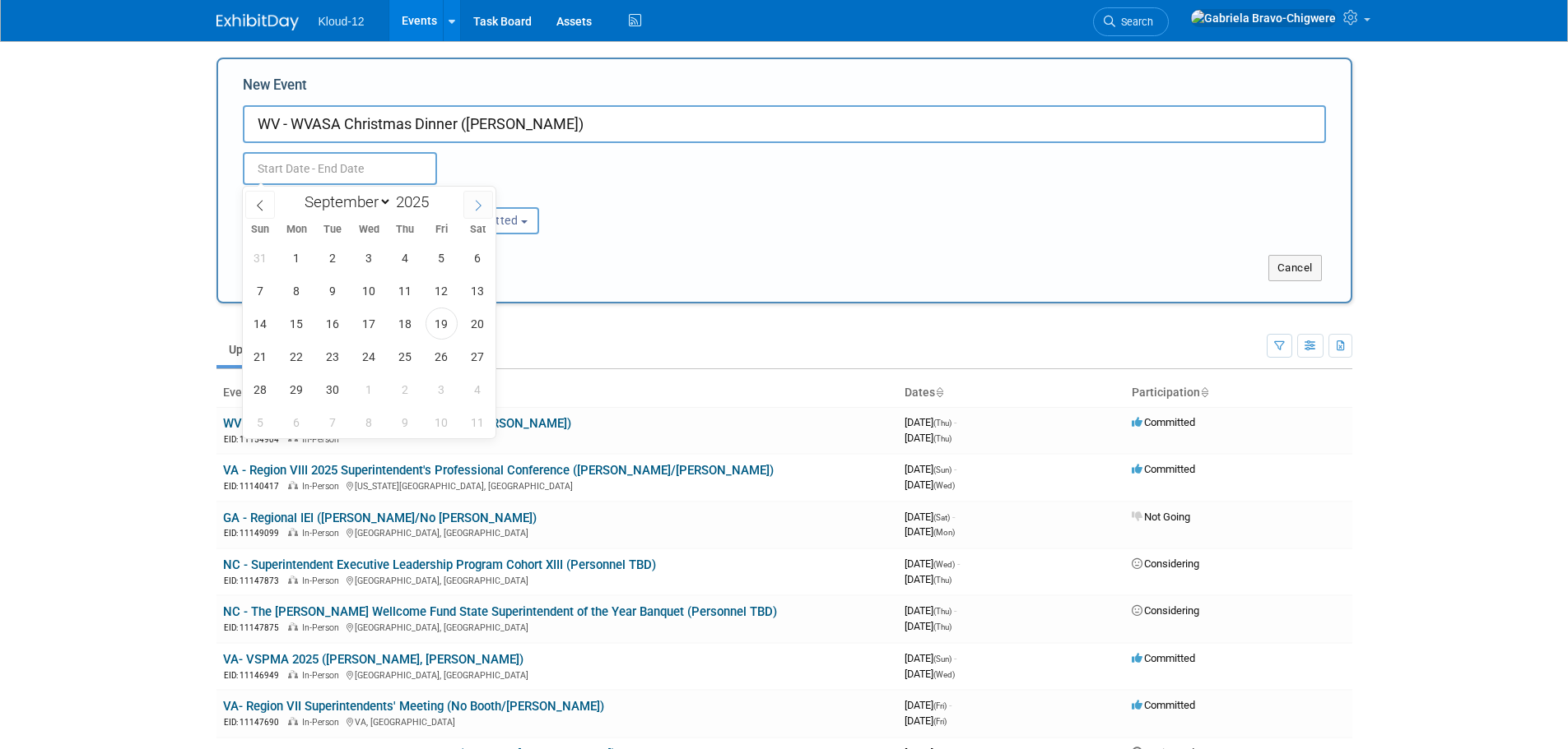
click at [474, 212] on span at bounding box center [478, 205] width 29 height 28
select select "11"
click at [409, 291] on span "11" at bounding box center [405, 290] width 32 height 32
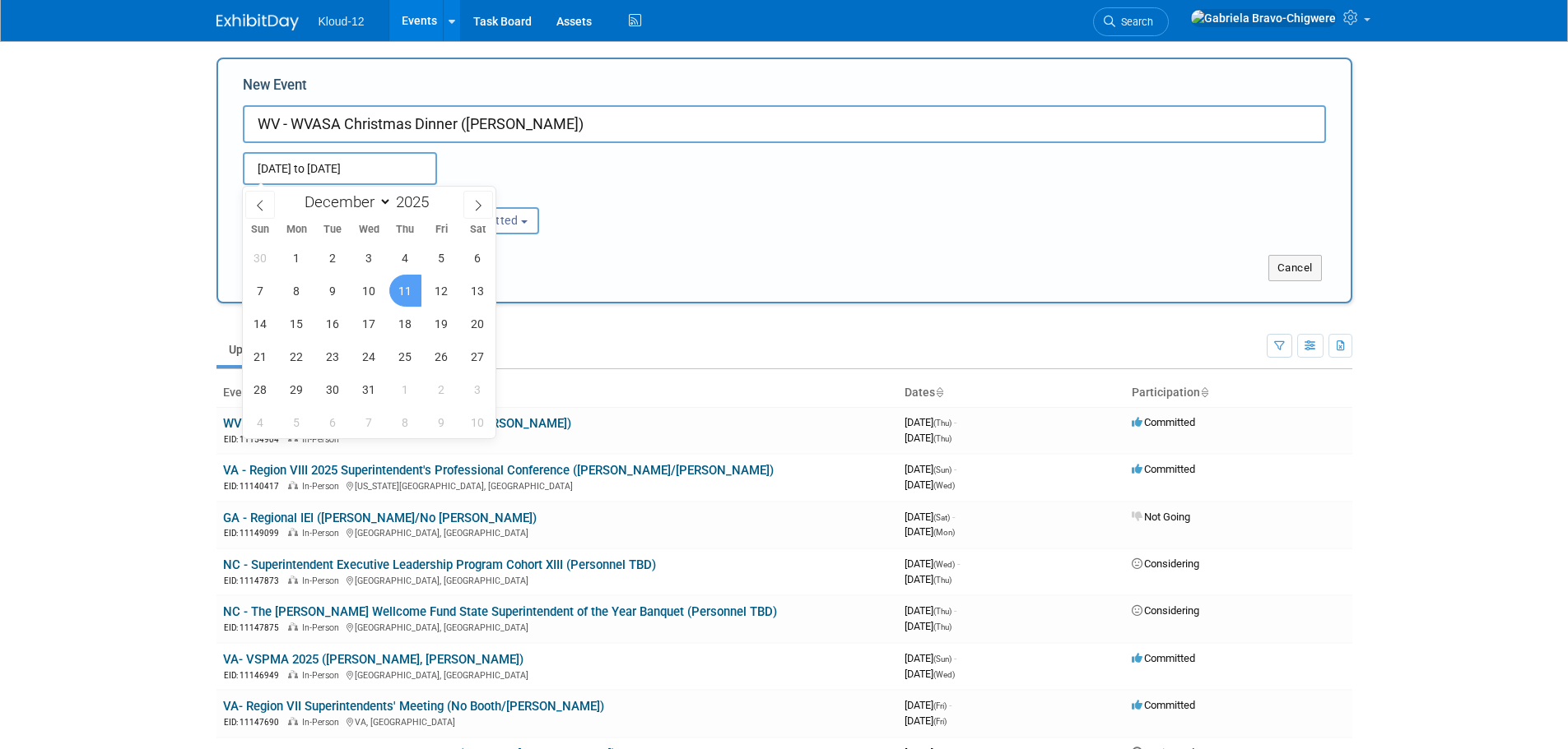
click at [409, 290] on span "11" at bounding box center [405, 290] width 32 height 32
type input "[DATE] to [DATE]"
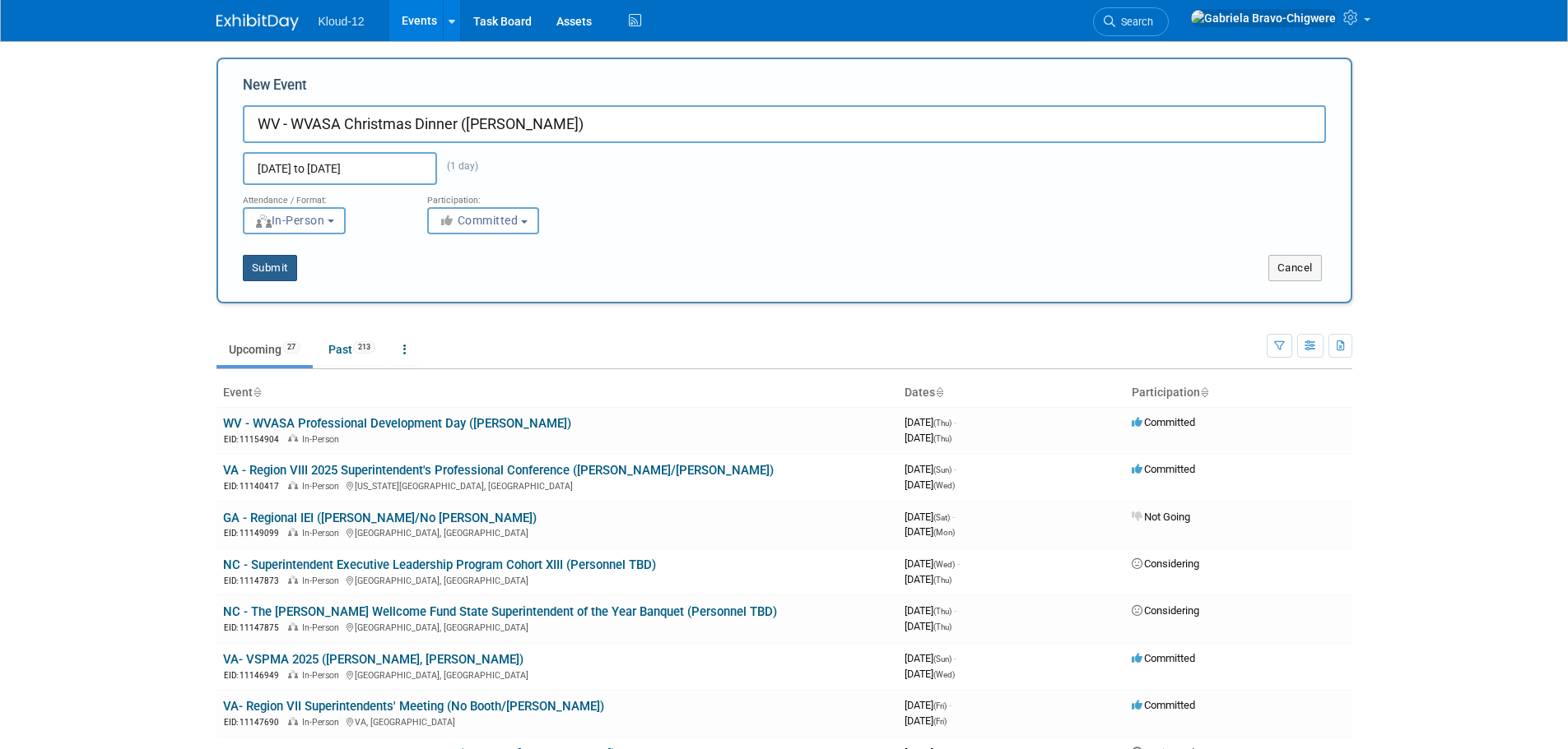
click at [267, 271] on button "Submit" at bounding box center [270, 268] width 55 height 26
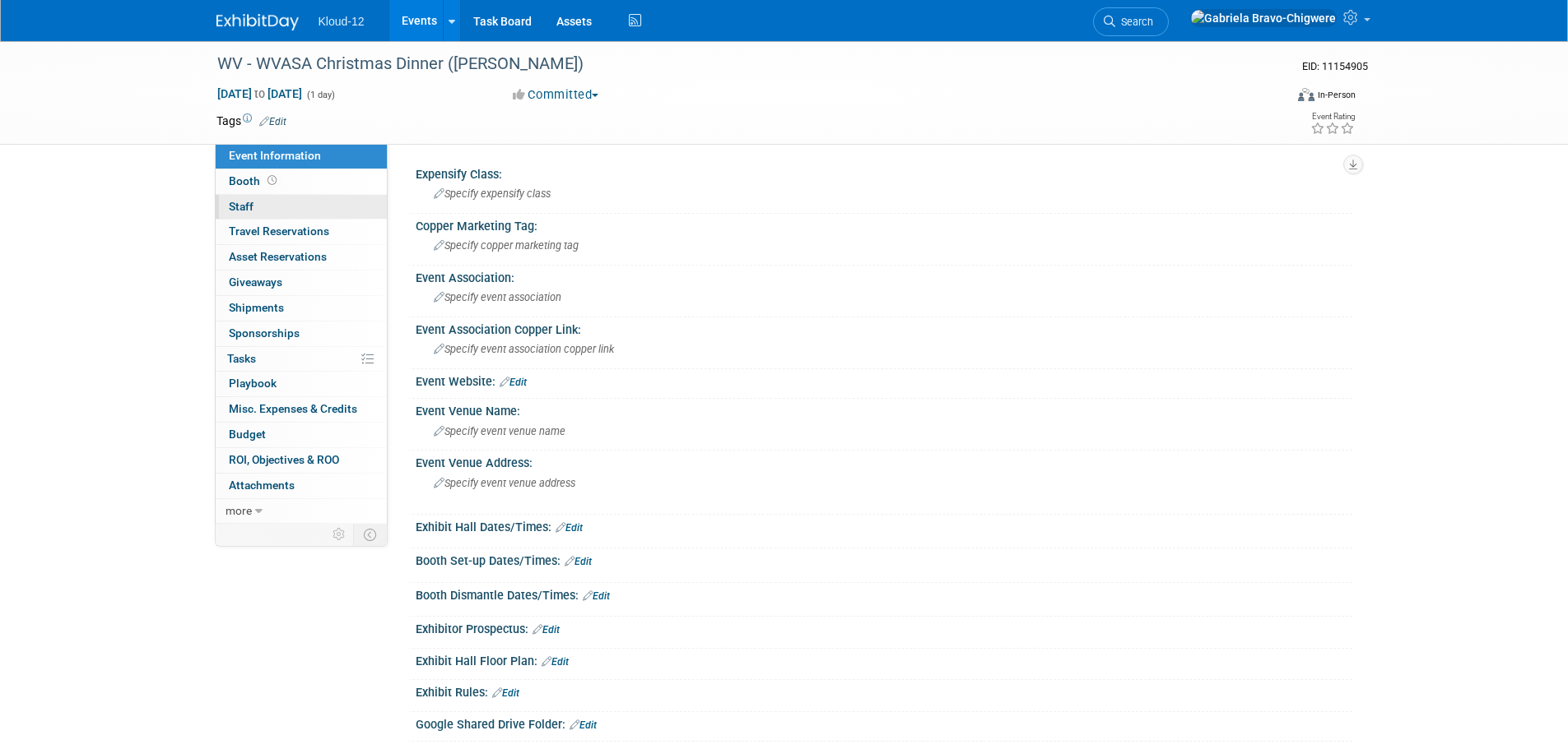
click at [233, 205] on span "Staff 0" at bounding box center [241, 206] width 24 height 13
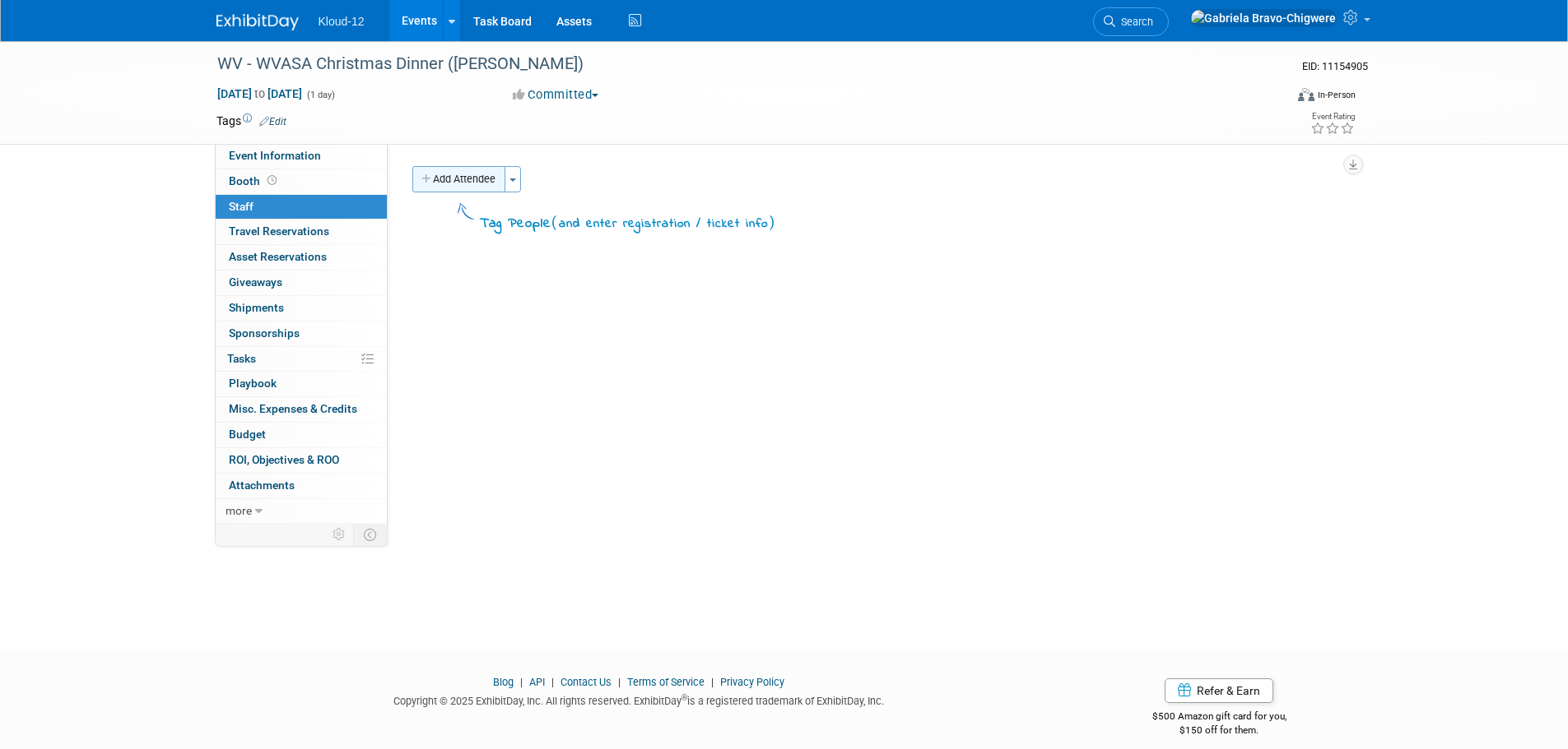
click at [454, 183] on button "Add Attendee" at bounding box center [458, 179] width 93 height 26
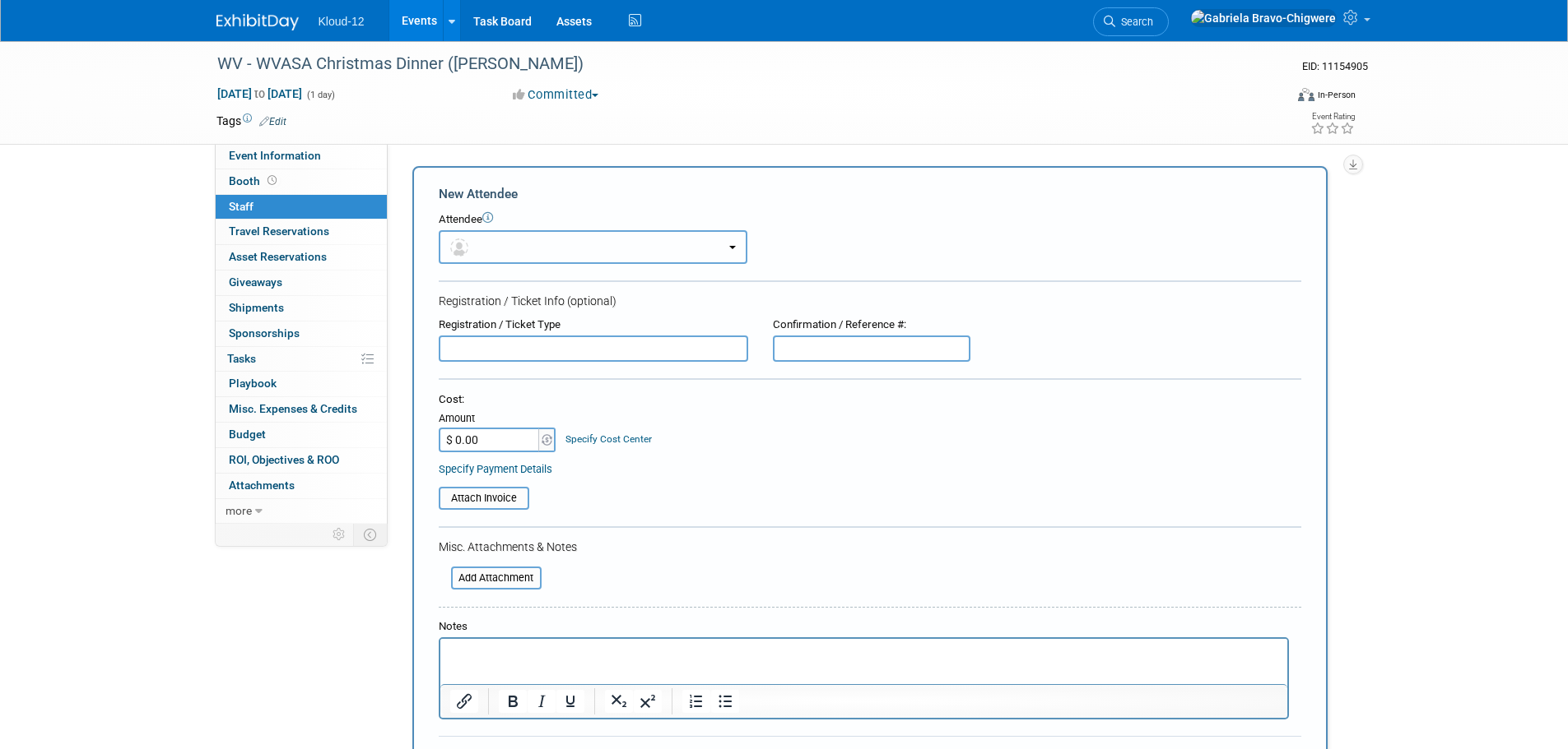
click at [495, 249] on button "button" at bounding box center [593, 247] width 309 height 34
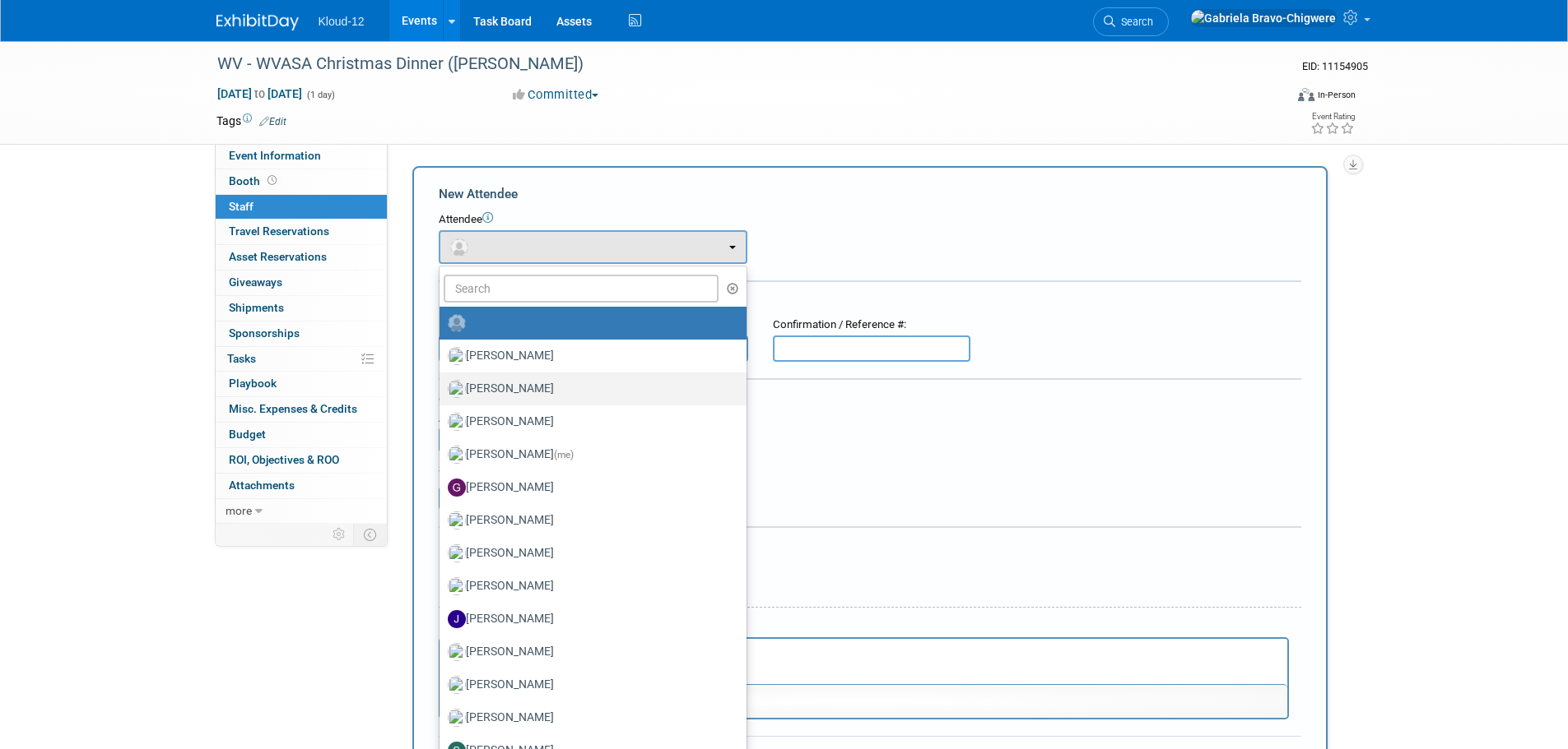
click at [520, 385] on label "[PERSON_NAME]" at bounding box center [588, 389] width 282 height 26
click at [442, 385] on input "[PERSON_NAME]" at bounding box center [436, 387] width 10 height 10
select select "f389fe02-34e9-456a-92aa-3c63687ae87a"
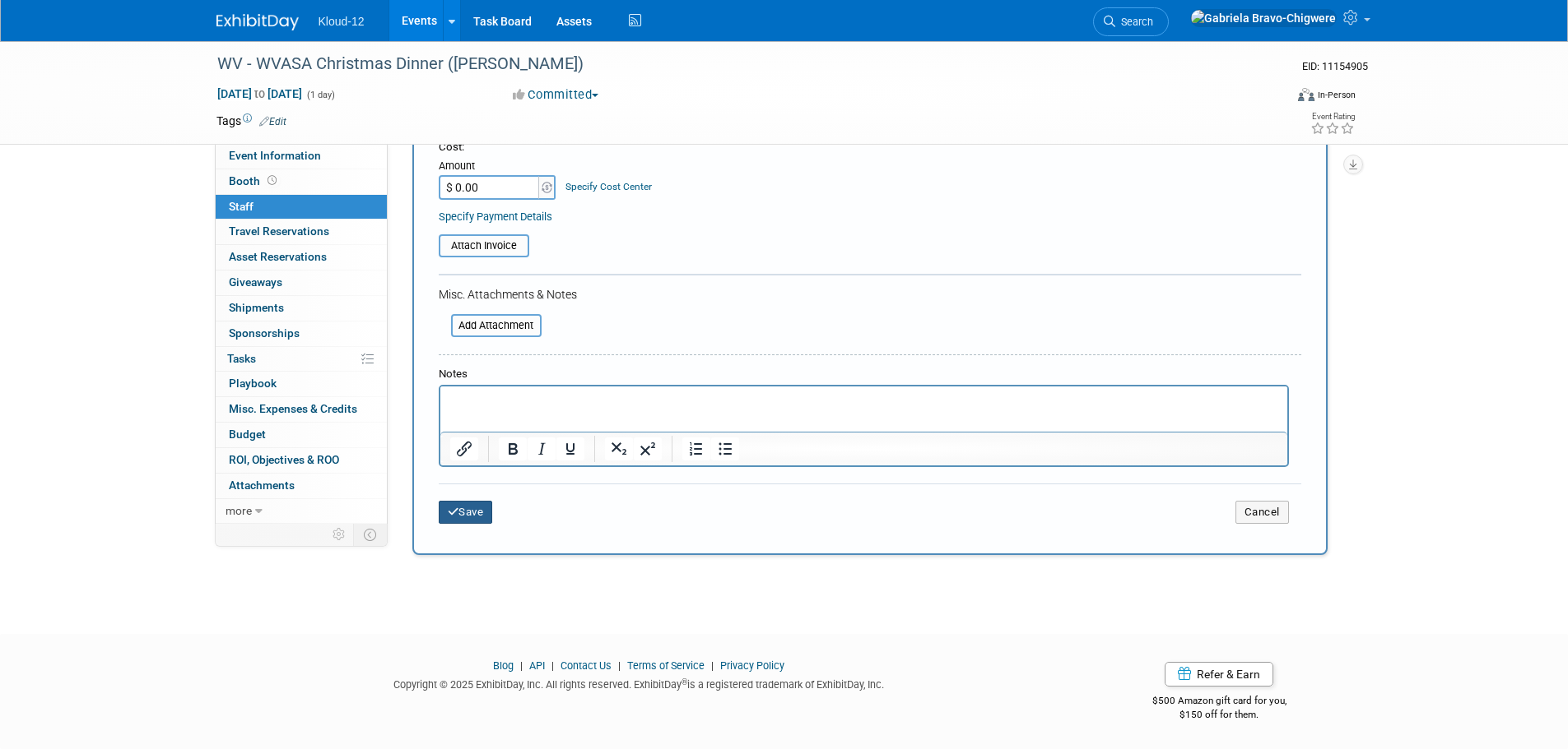
click at [454, 505] on button "Save" at bounding box center [466, 512] width 55 height 23
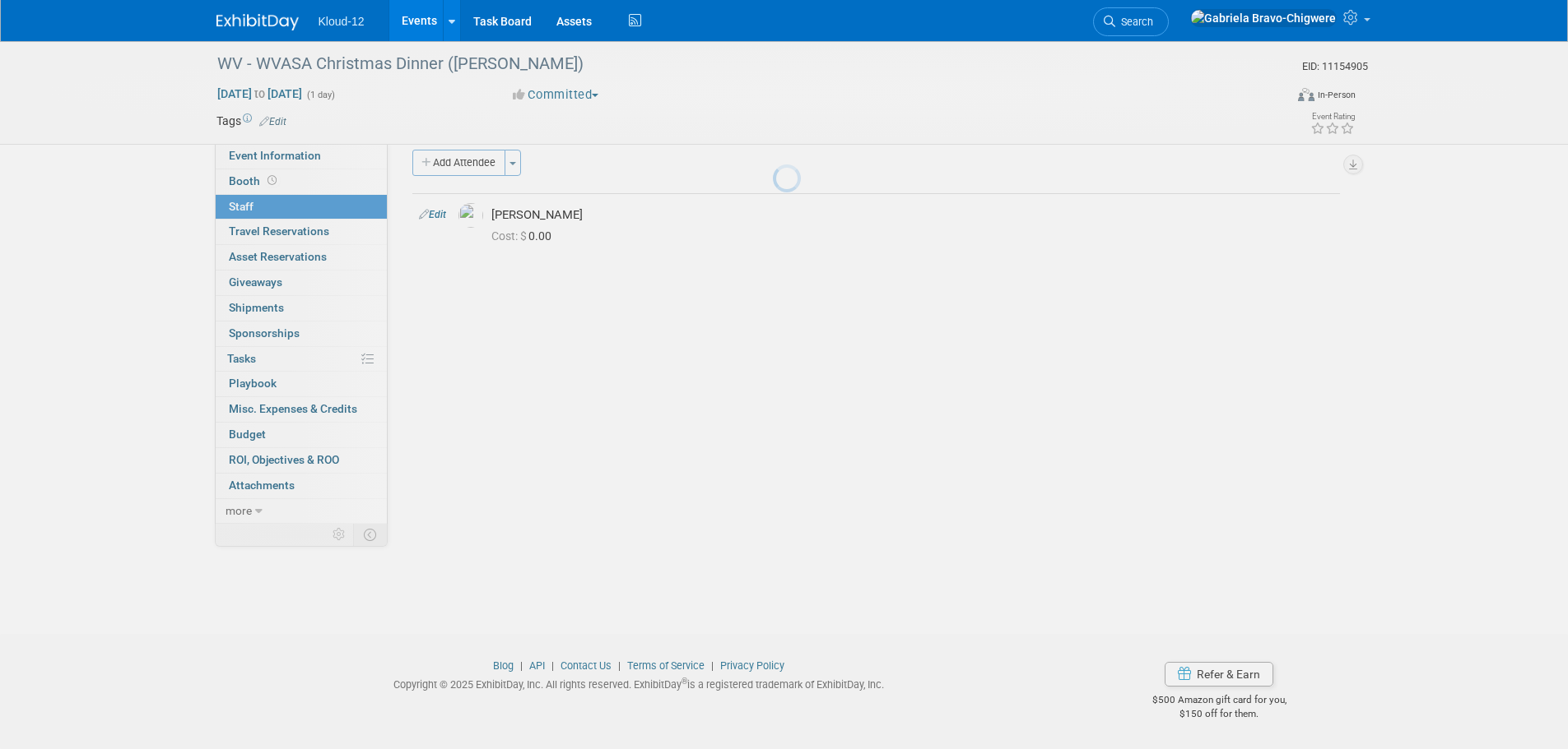
scroll to position [16, 0]
